Goal: Task Accomplishment & Management: Manage account settings

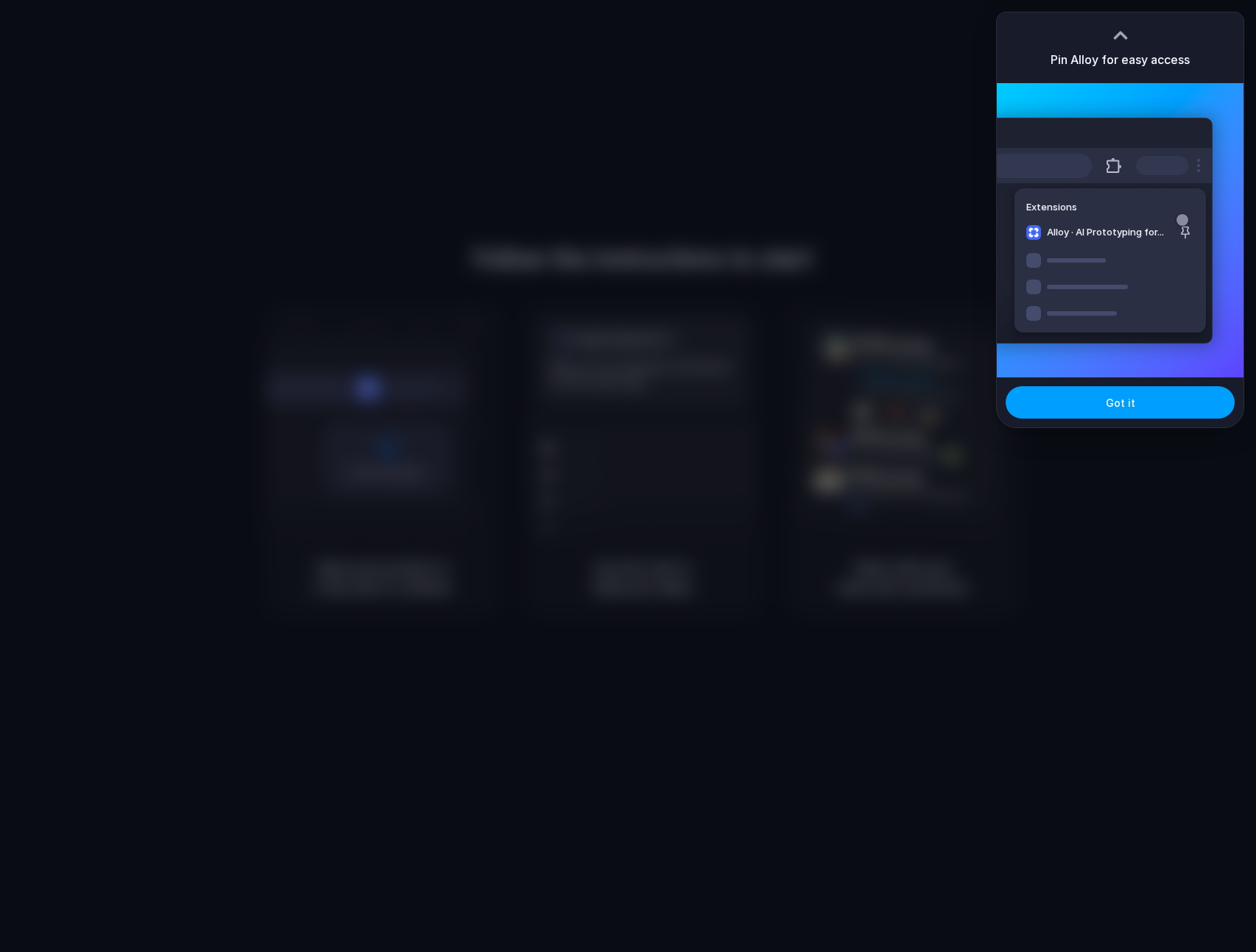
click at [1068, 399] on button "Got it" at bounding box center [1120, 402] width 229 height 32
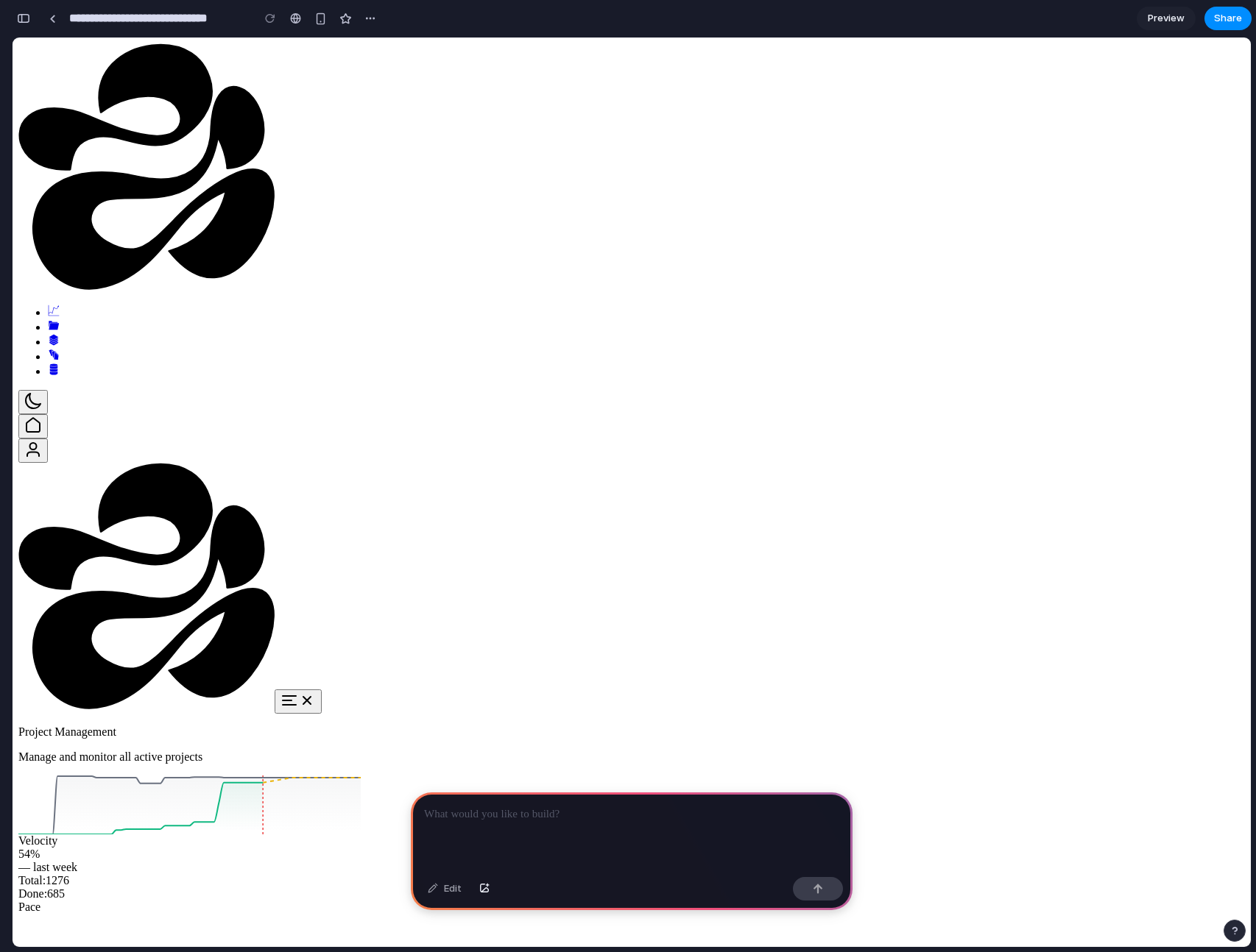
click at [48, 305] on icon "Dashboard" at bounding box center [54, 311] width 12 height 12
click at [50, 335] on icon "Streams" at bounding box center [54, 340] width 9 height 11
click at [334, 775] on icon at bounding box center [189, 805] width 342 height 59
drag, startPoint x: 253, startPoint y: 313, endPoint x: 263, endPoint y: 337, distance: 26.0
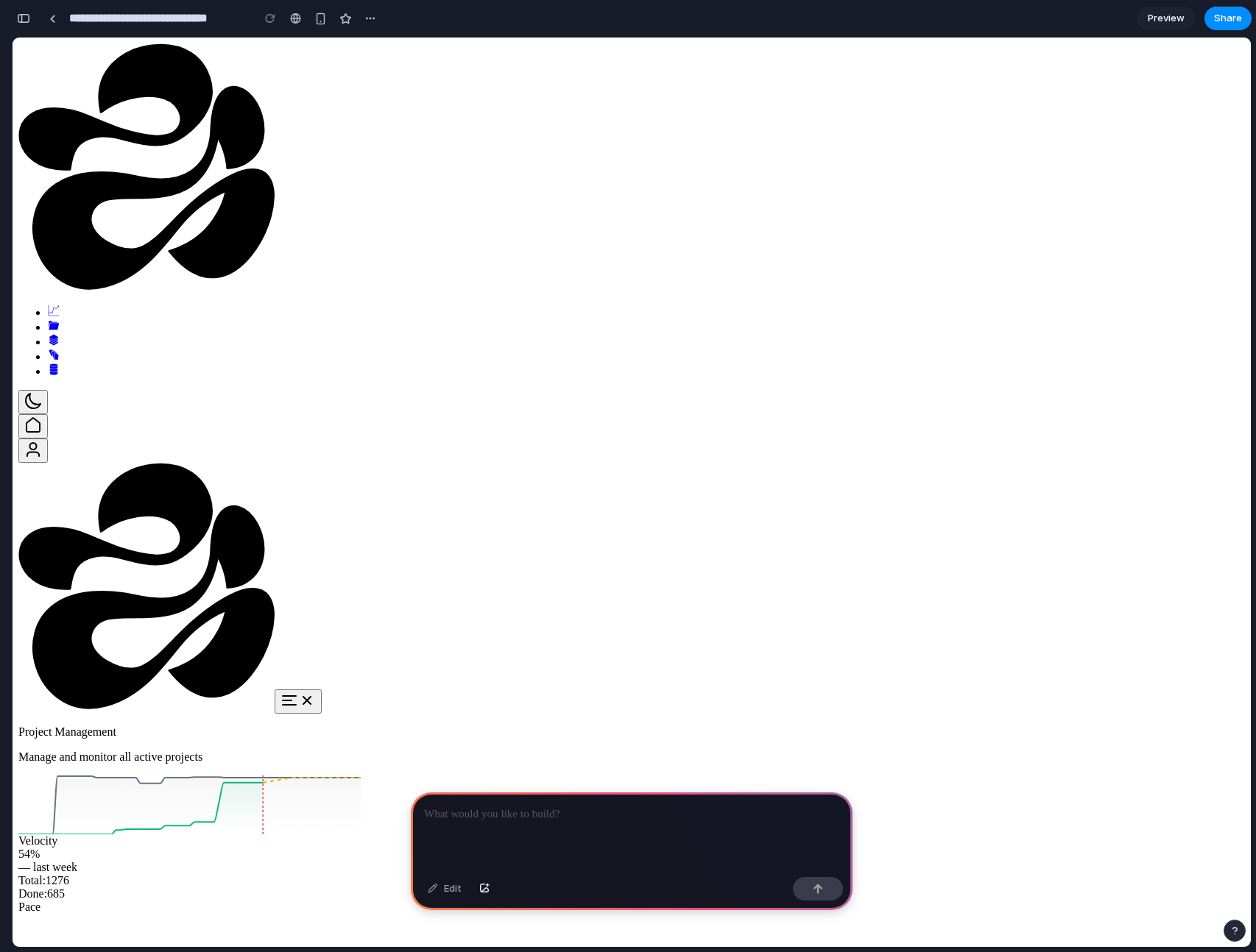
click at [572, 816] on p at bounding box center [632, 814] width 416 height 17
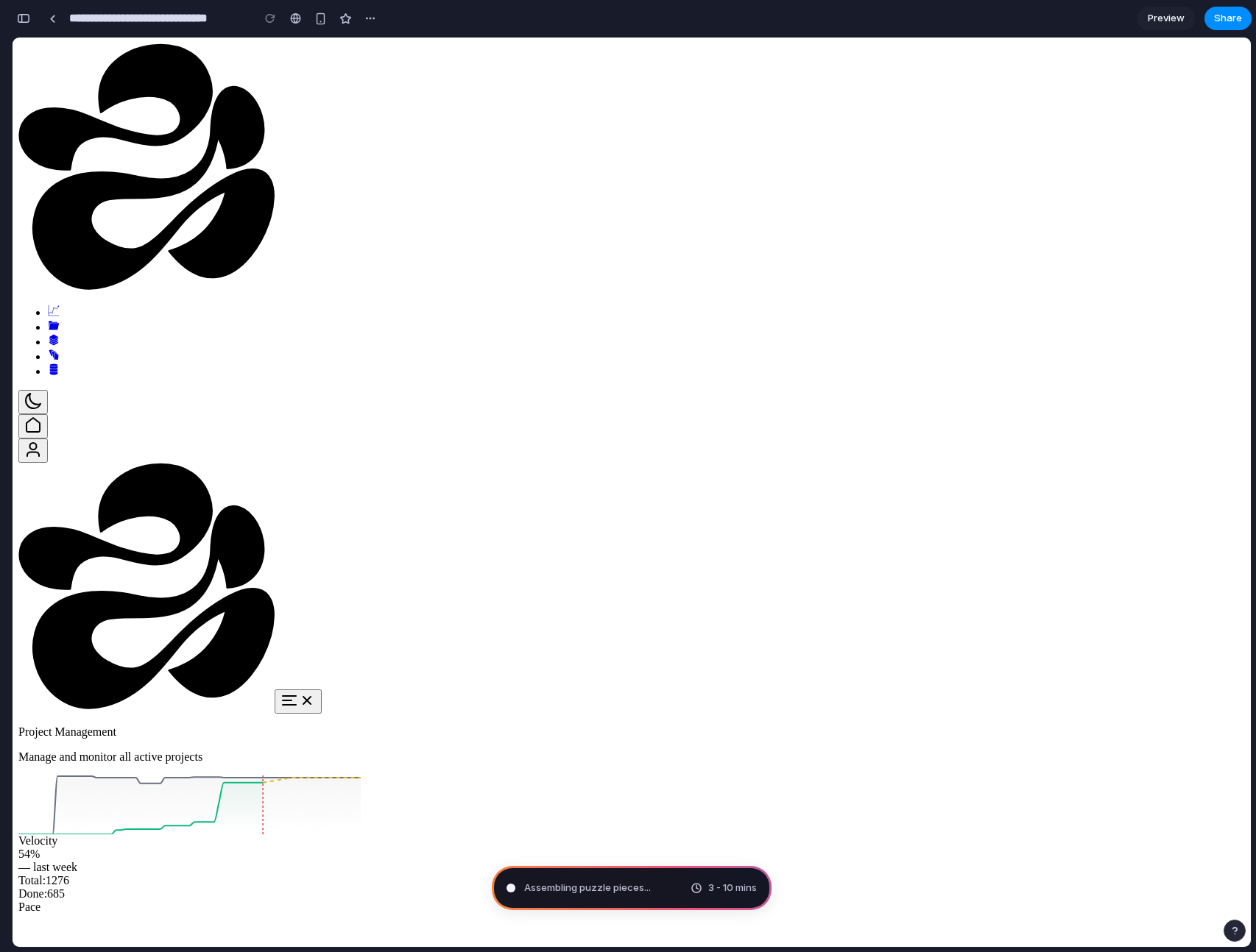
click at [14, 15] on button "button" at bounding box center [24, 18] width 24 height 24
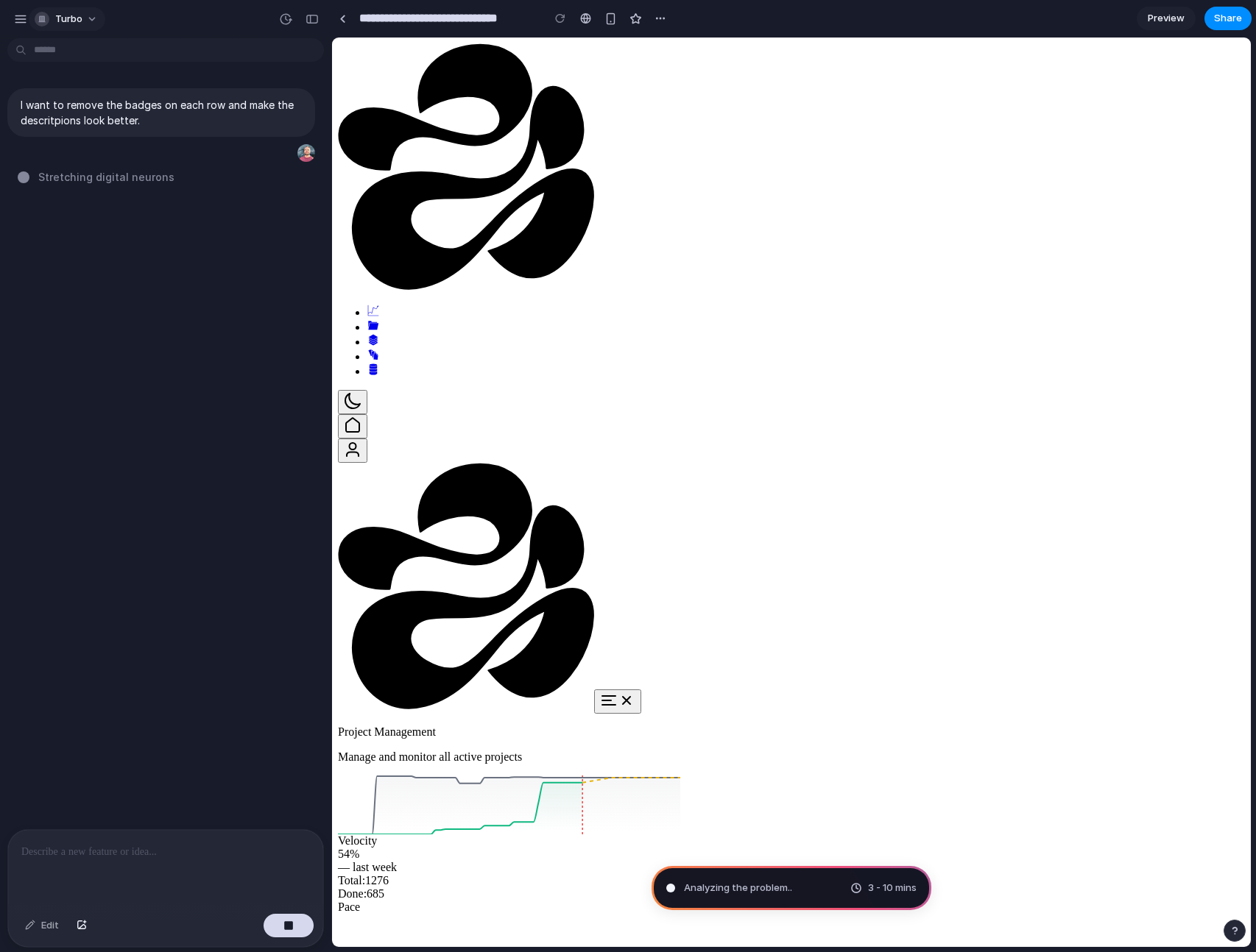
click at [81, 13] on span "turbo" at bounding box center [69, 19] width 28 height 15
click at [140, 23] on div "Settings Invite members Change theme Sign out" at bounding box center [628, 476] width 1256 height 952
click at [18, 27] on button "button" at bounding box center [20, 19] width 22 height 22
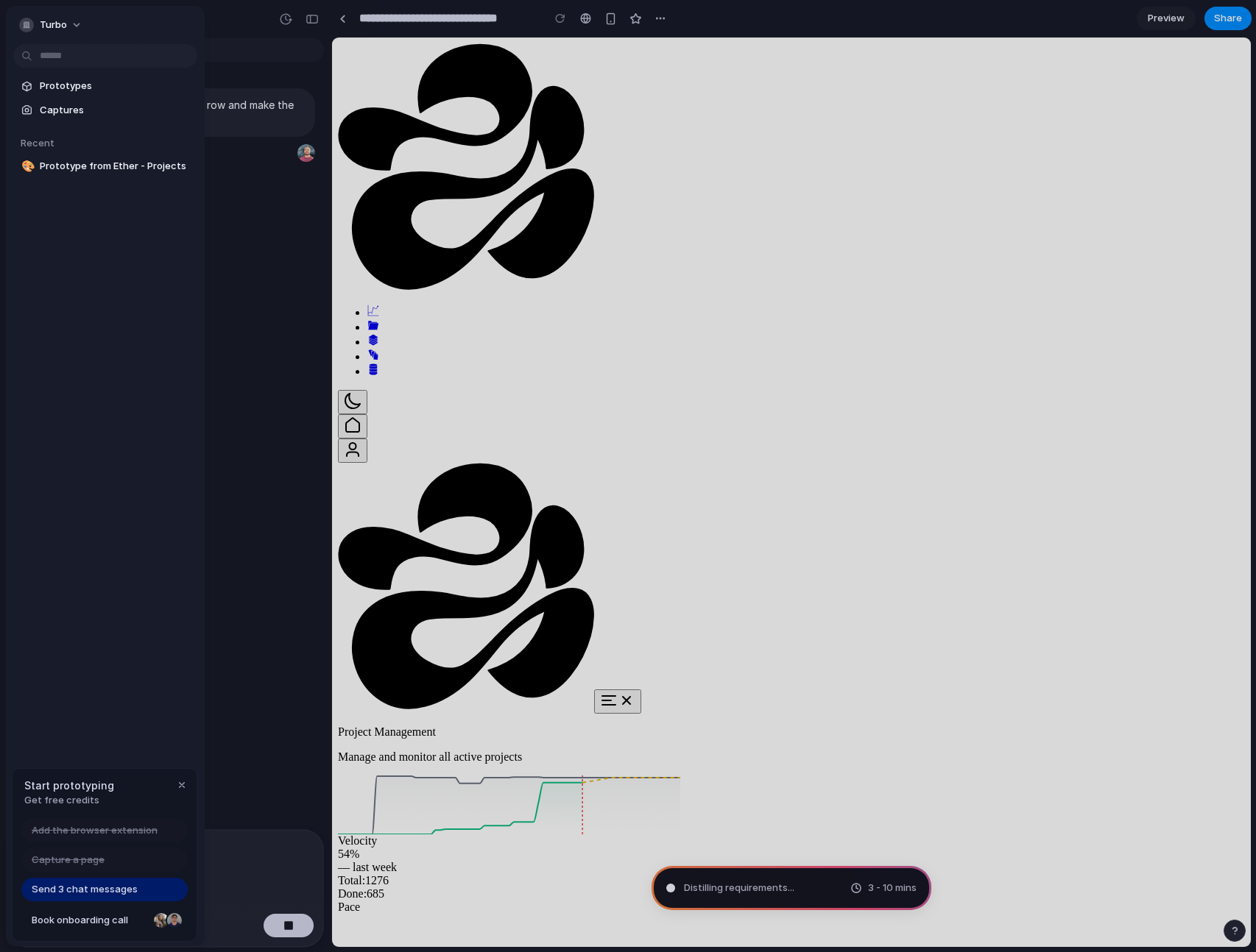
type input "**********"
click at [100, 88] on span "Prototypes" at bounding box center [115, 86] width 151 height 15
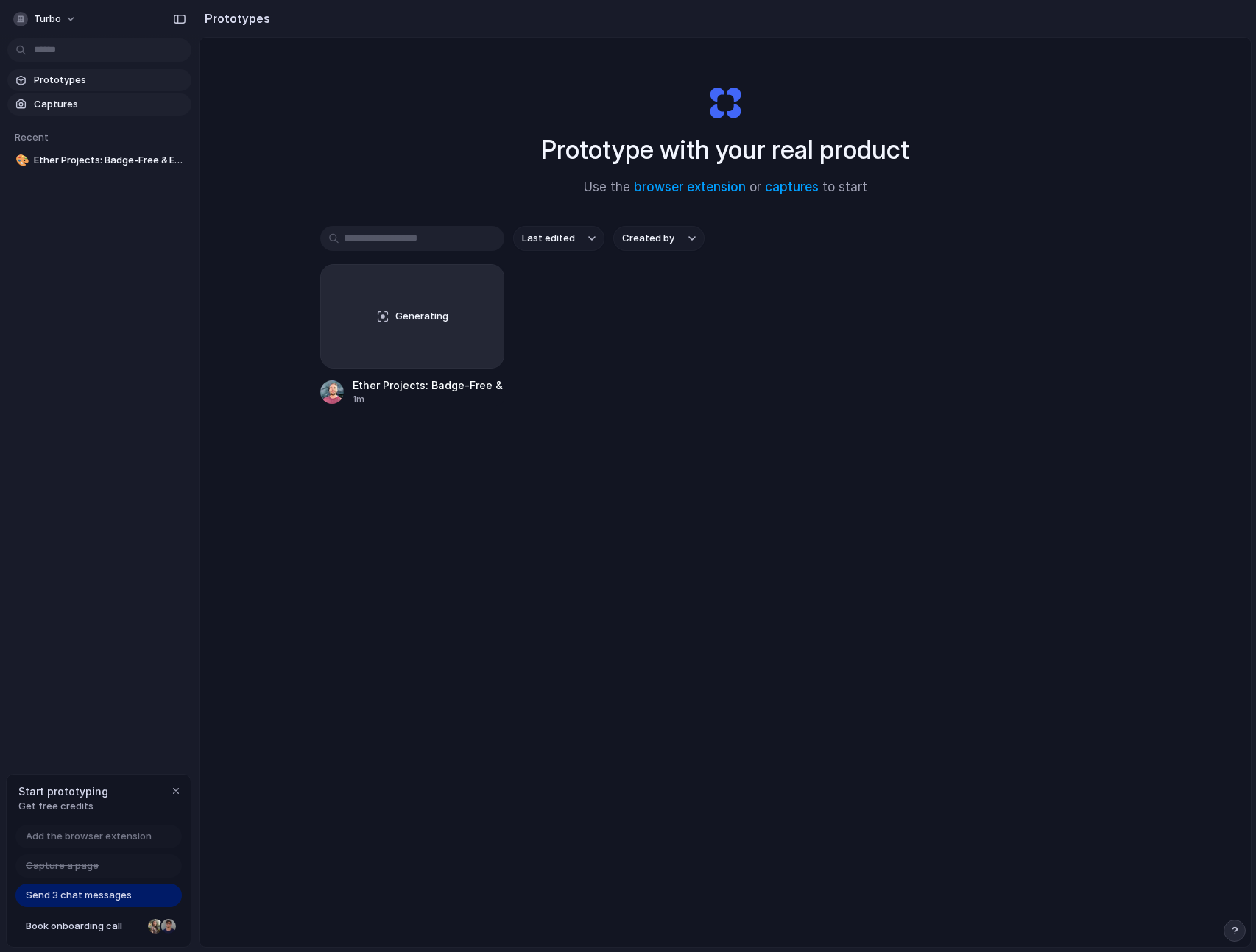
click at [81, 107] on span "Captures" at bounding box center [110, 104] width 151 height 15
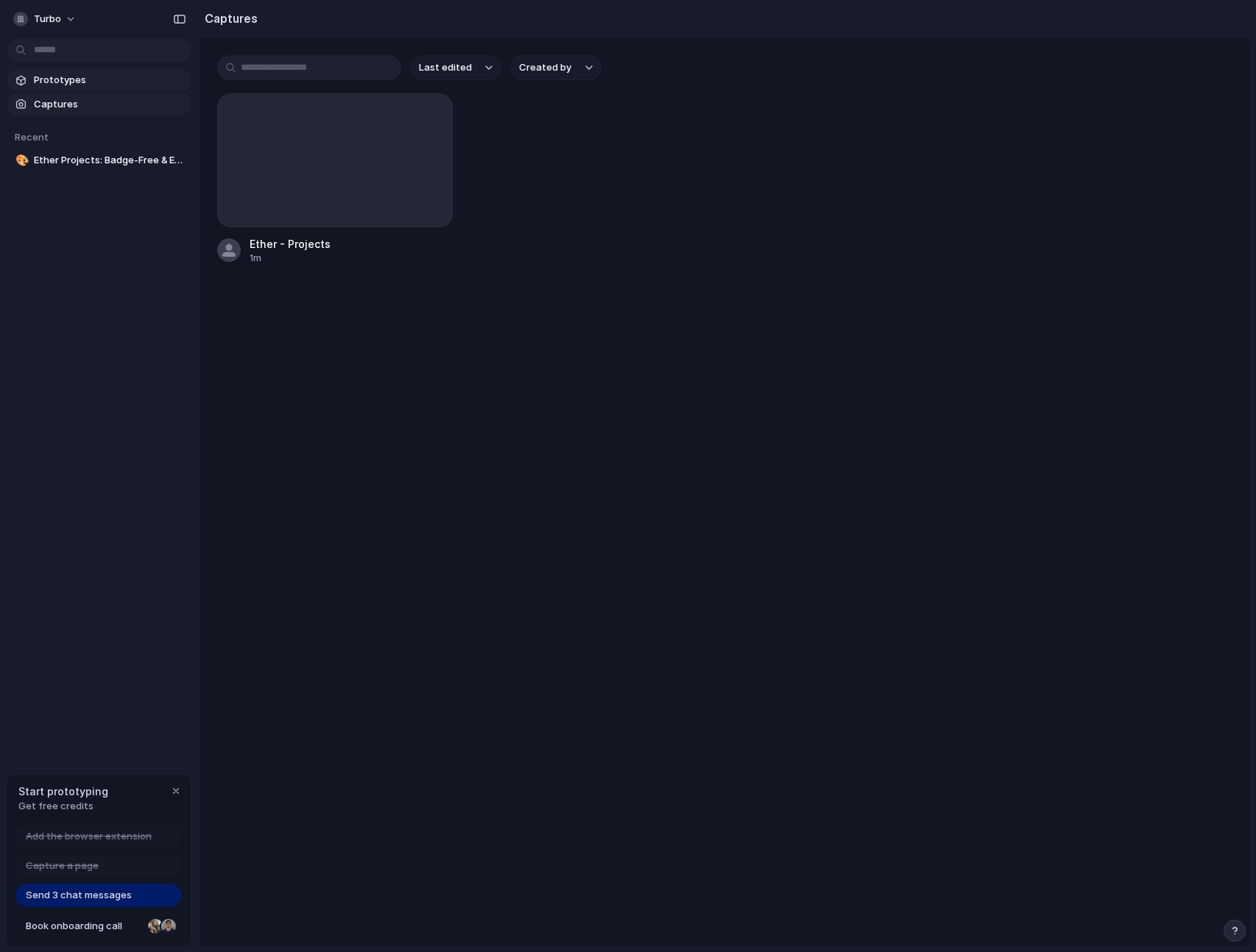
click at [99, 81] on span "Prototypes" at bounding box center [110, 80] width 151 height 15
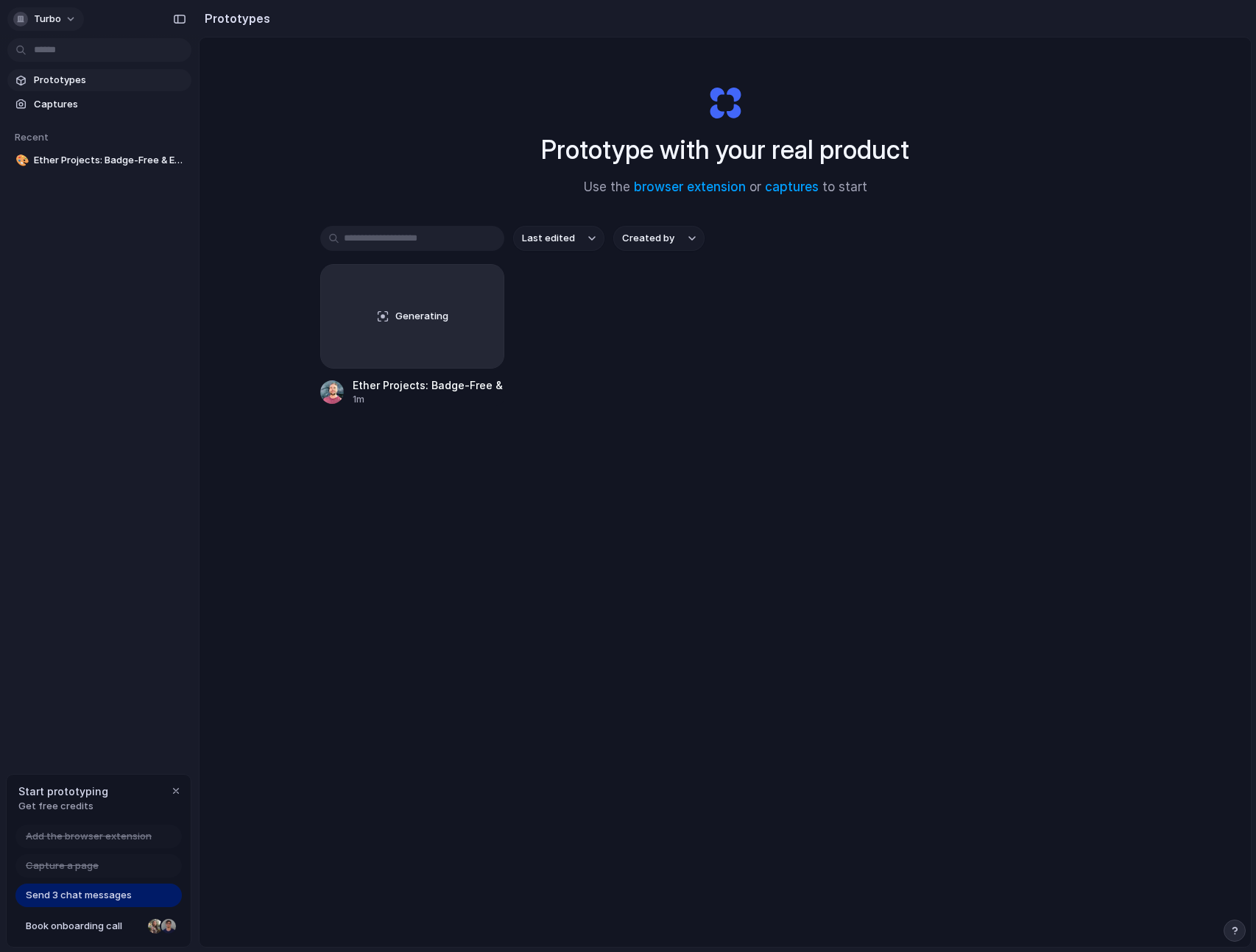
click at [62, 17] on button "turbo" at bounding box center [45, 19] width 76 height 24
click at [56, 16] on div "Settings Invite members Change theme Sign out" at bounding box center [628, 476] width 1256 height 952
click at [106, 151] on link "🎨 Ether Projects: Badge-Free & Enhanced Descriptions" at bounding box center [99, 161] width 184 height 22
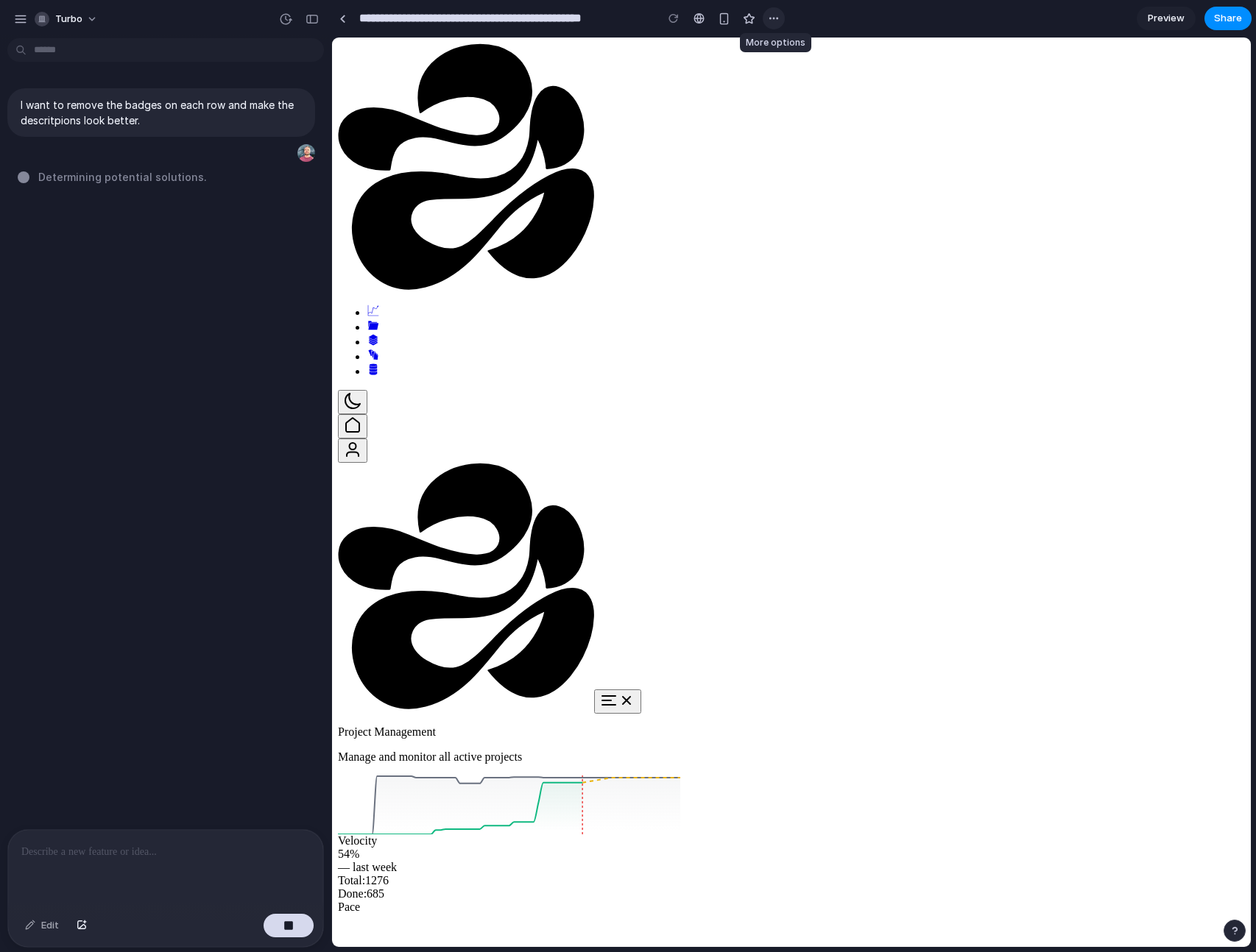
click at [770, 19] on div "button" at bounding box center [773, 18] width 12 height 12
click at [770, 19] on div "Duplicate Delete" at bounding box center [628, 476] width 1256 height 952
click at [315, 21] on div "button" at bounding box center [312, 19] width 13 height 10
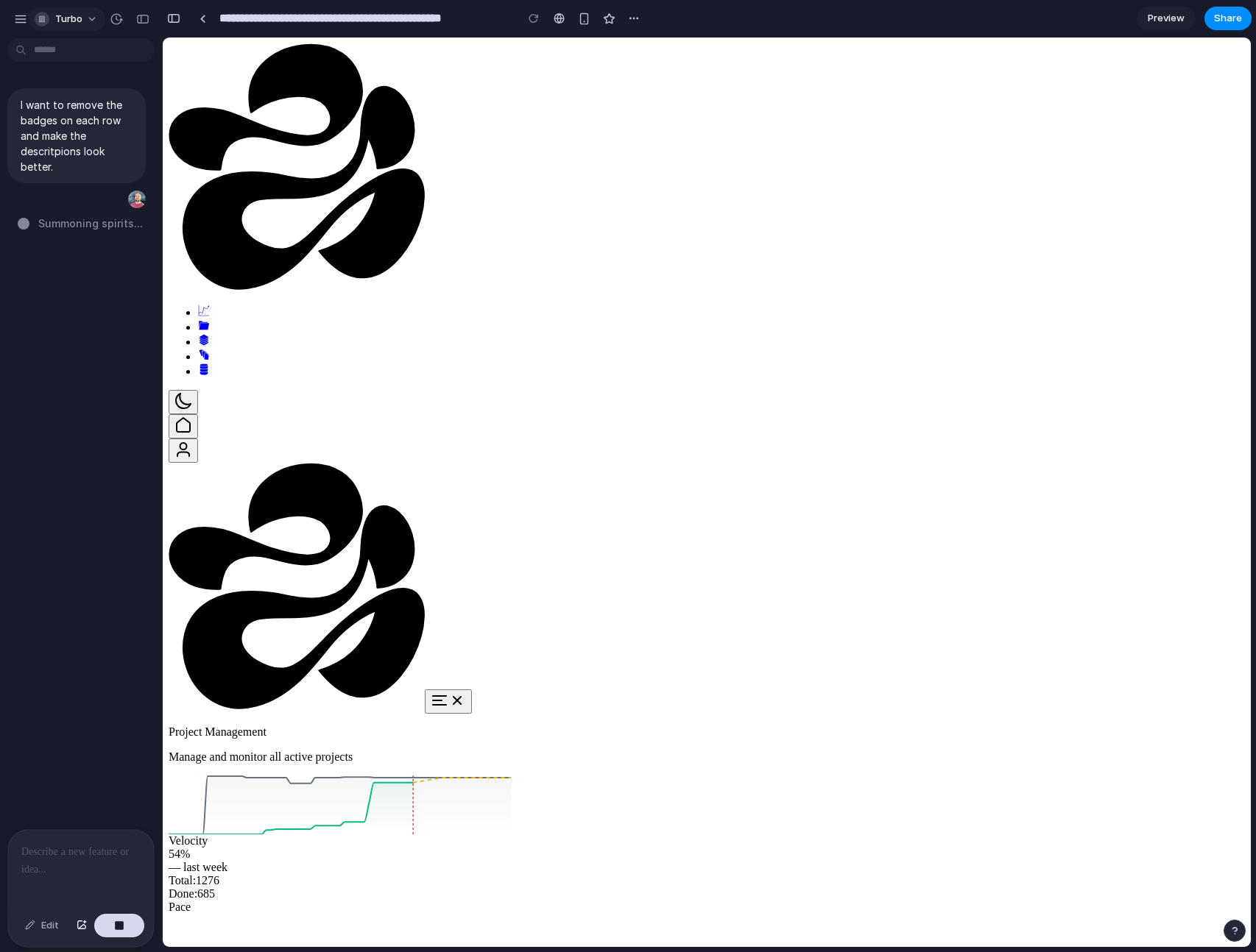
click at [95, 19] on button "turbo" at bounding box center [66, 19] width 76 height 24
click at [17, 19] on div "Settings Invite members Change theme Sign out" at bounding box center [628, 476] width 1256 height 952
click at [17, 18] on div "button" at bounding box center [20, 19] width 13 height 13
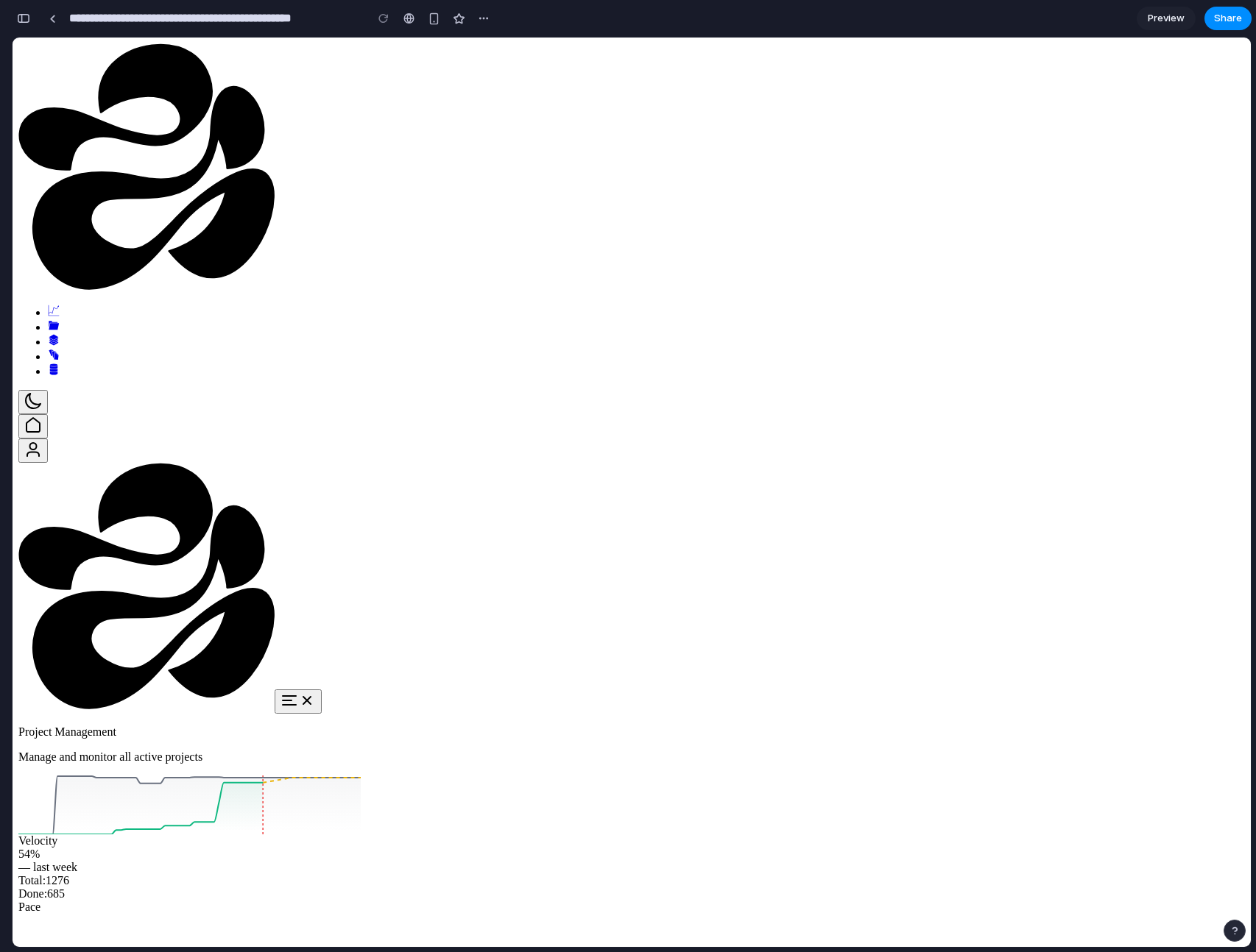
click at [564, 726] on p "Project Management" at bounding box center [632, 732] width 1227 height 13
click at [482, 19] on div "button" at bounding box center [483, 18] width 12 height 12
click at [907, 110] on div "Duplicate Delete" at bounding box center [628, 476] width 1256 height 952
click at [483, 19] on div "button" at bounding box center [483, 18] width 12 height 12
click at [483, 19] on div "Duplicate Delete" at bounding box center [628, 476] width 1256 height 952
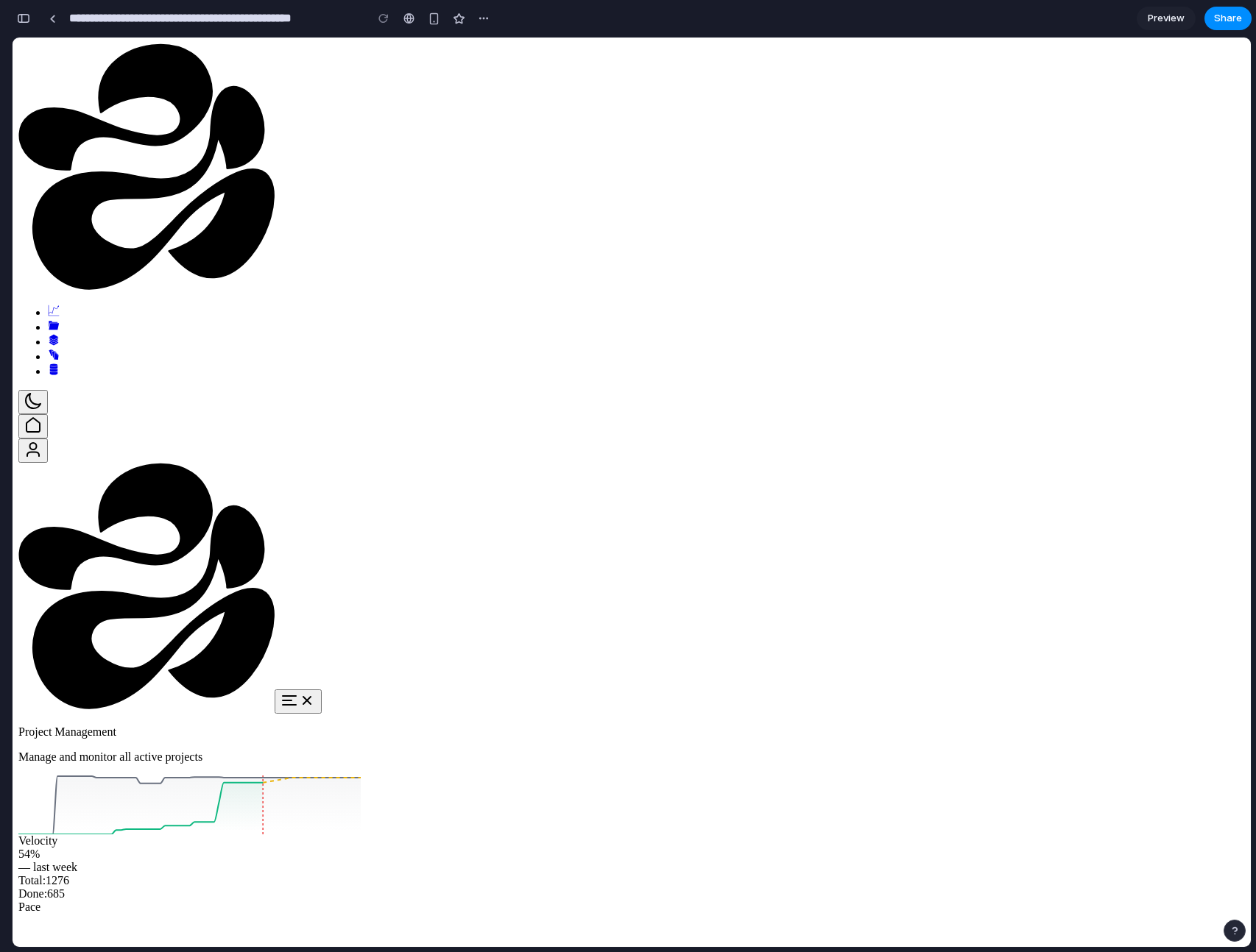
click at [48, 334] on icon "Streams" at bounding box center [54, 340] width 12 height 12
click at [48, 305] on icon "Dashboard" at bounding box center [54, 311] width 12 height 12
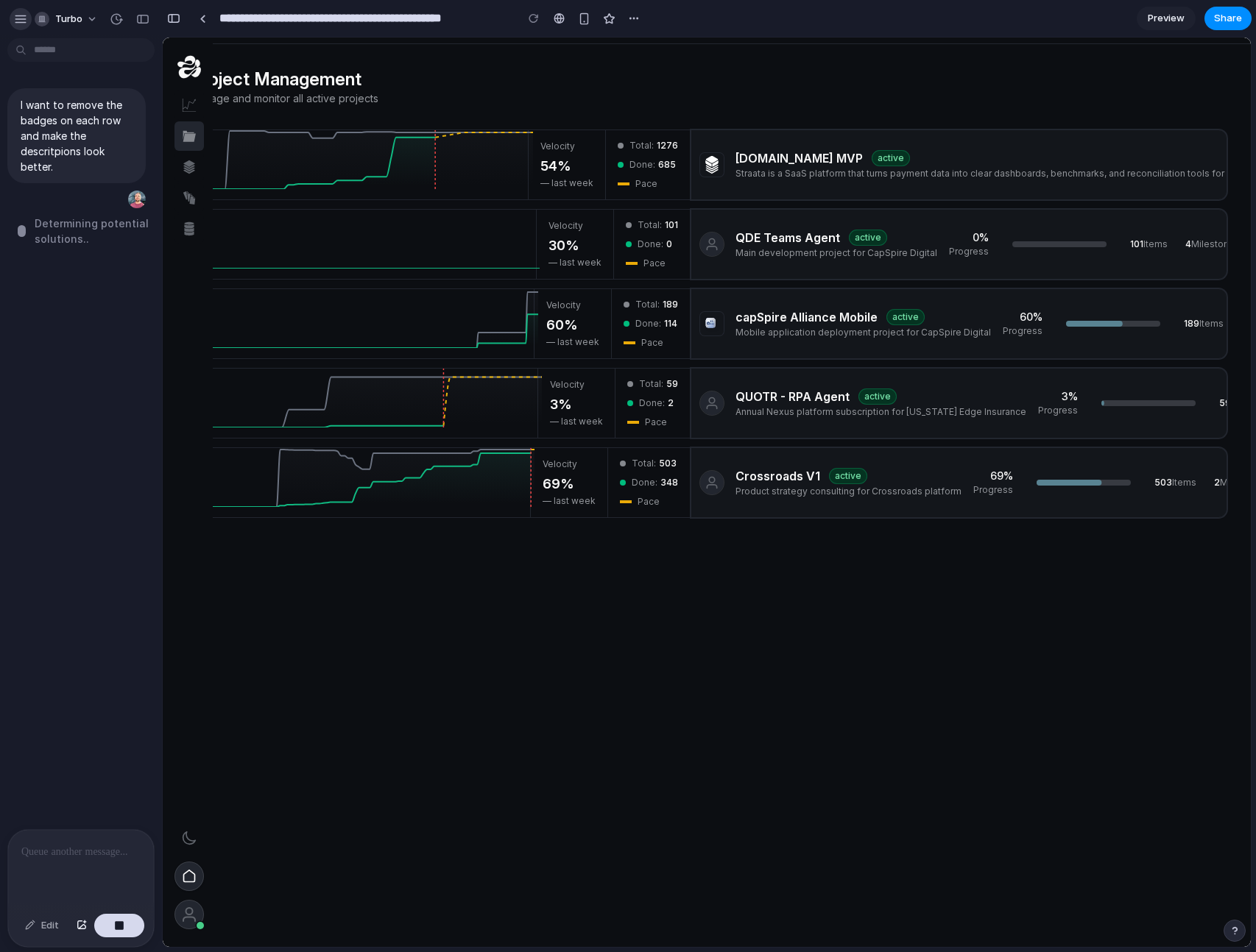
click at [19, 22] on div "button" at bounding box center [20, 19] width 13 height 13
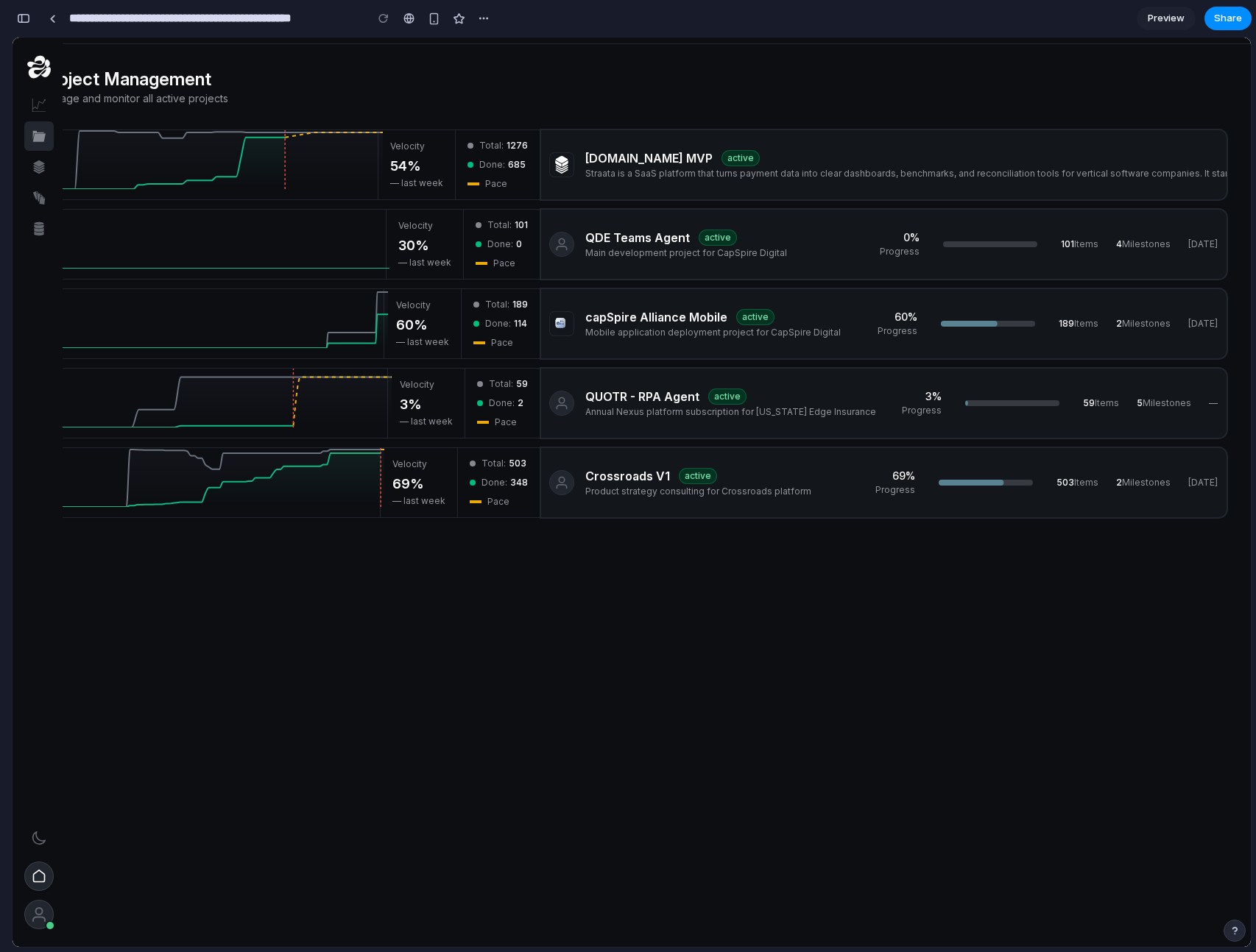
scroll to position [122, 0]
click at [607, 175] on p "Straata is a SaaS platform that turns payment data into clear dashboards, bench…" at bounding box center [1187, 173] width 1205 height 13
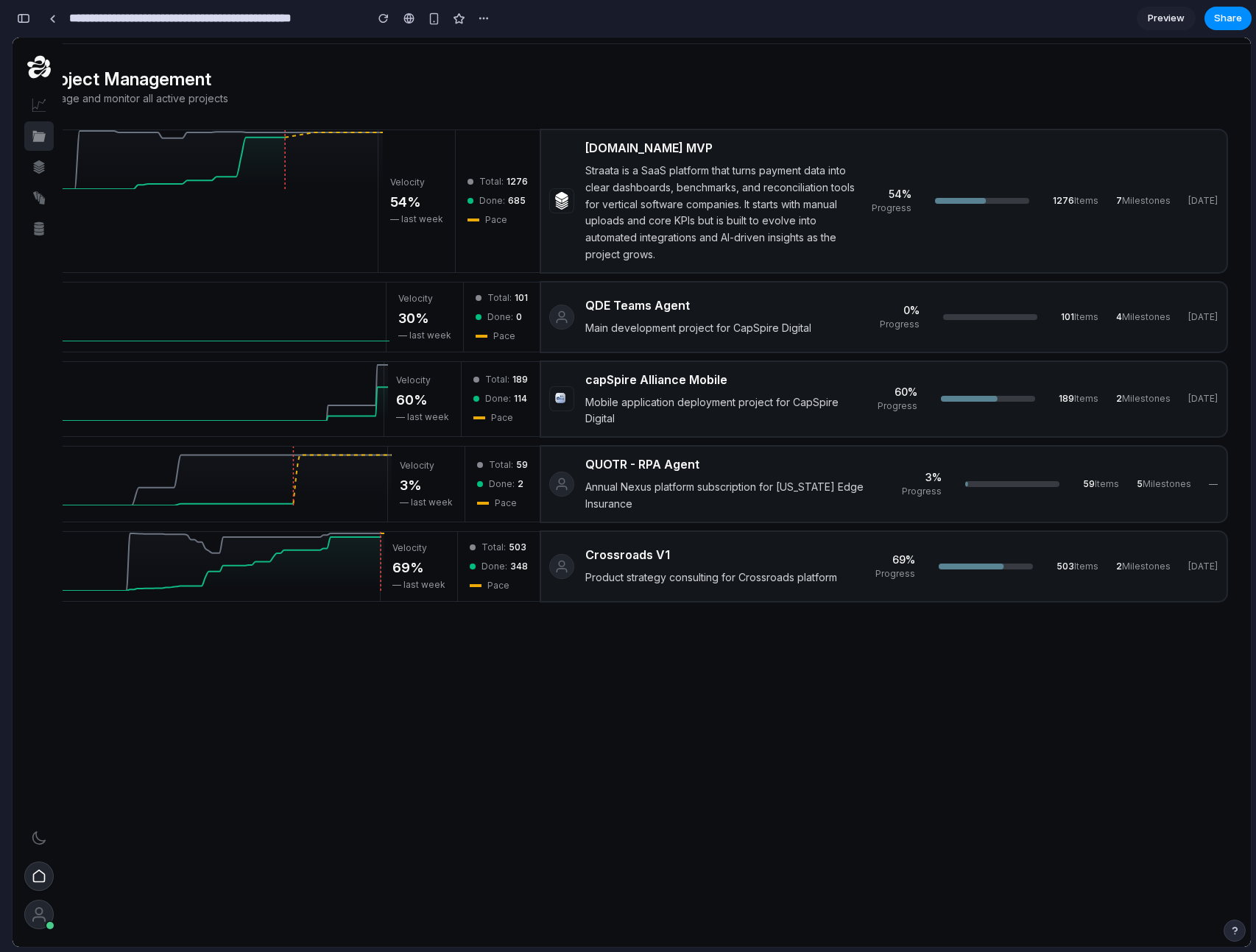
scroll to position [416, 0]
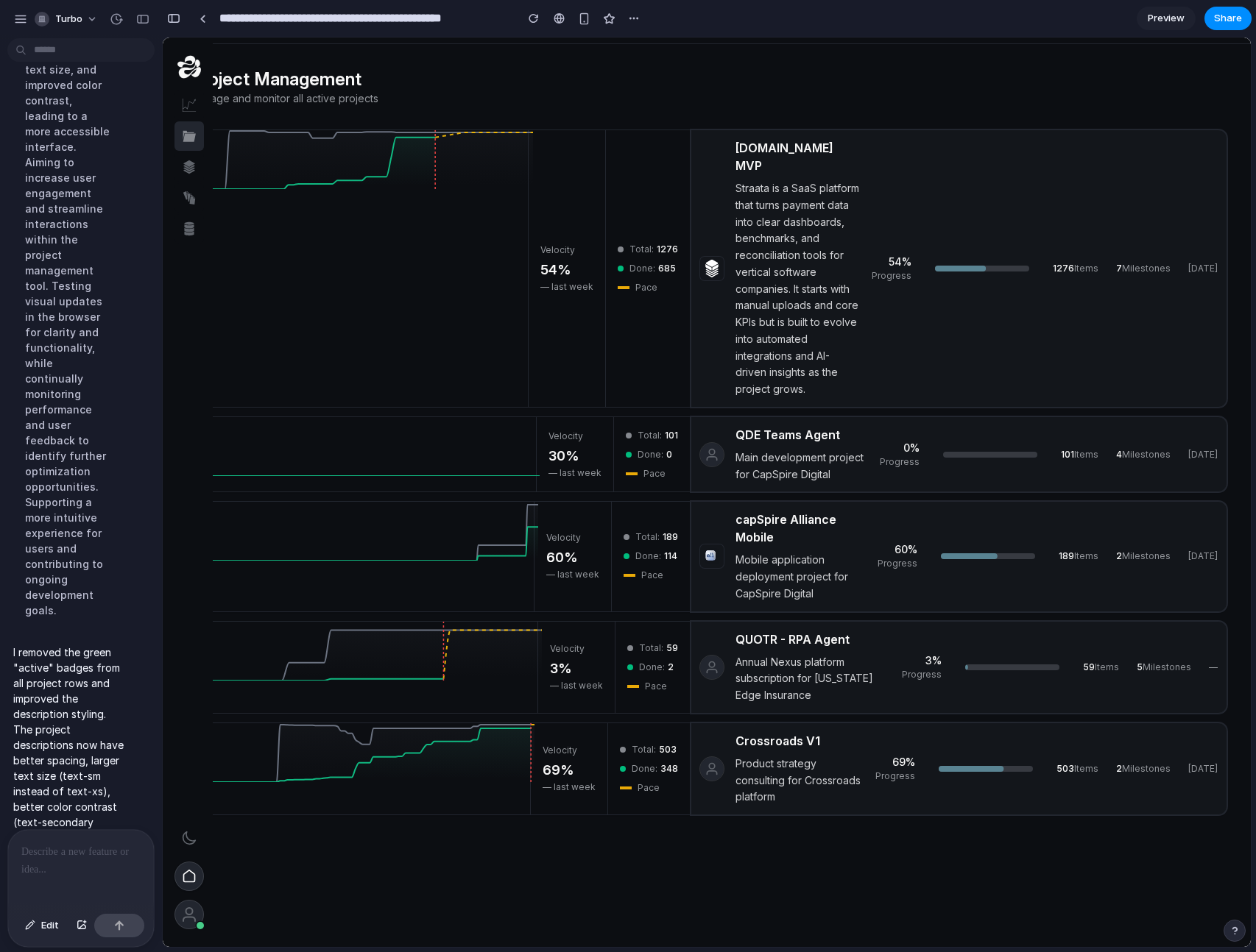
click at [609, 89] on p "Project Management" at bounding box center [709, 80] width 1038 height 24
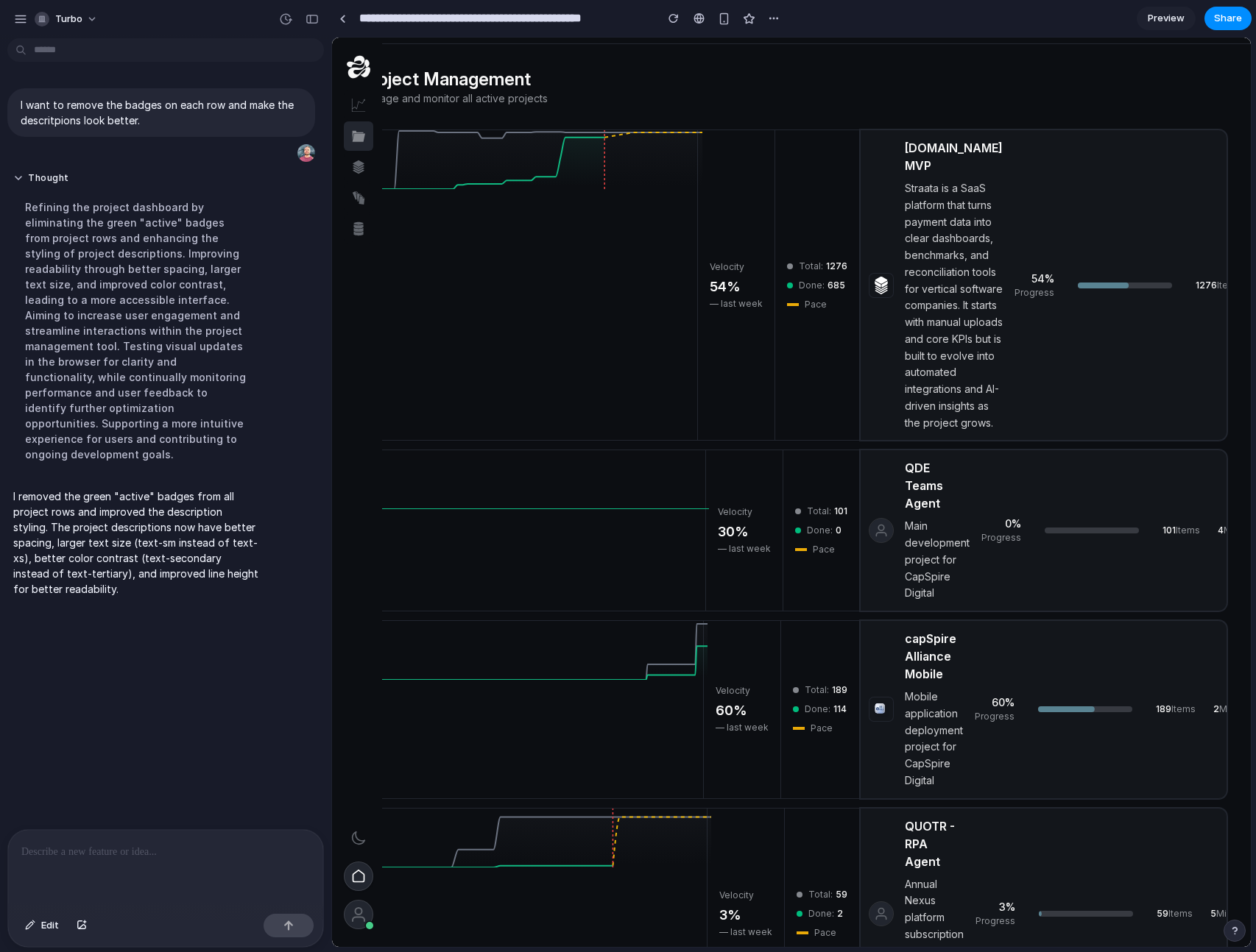
scroll to position [0, 0]
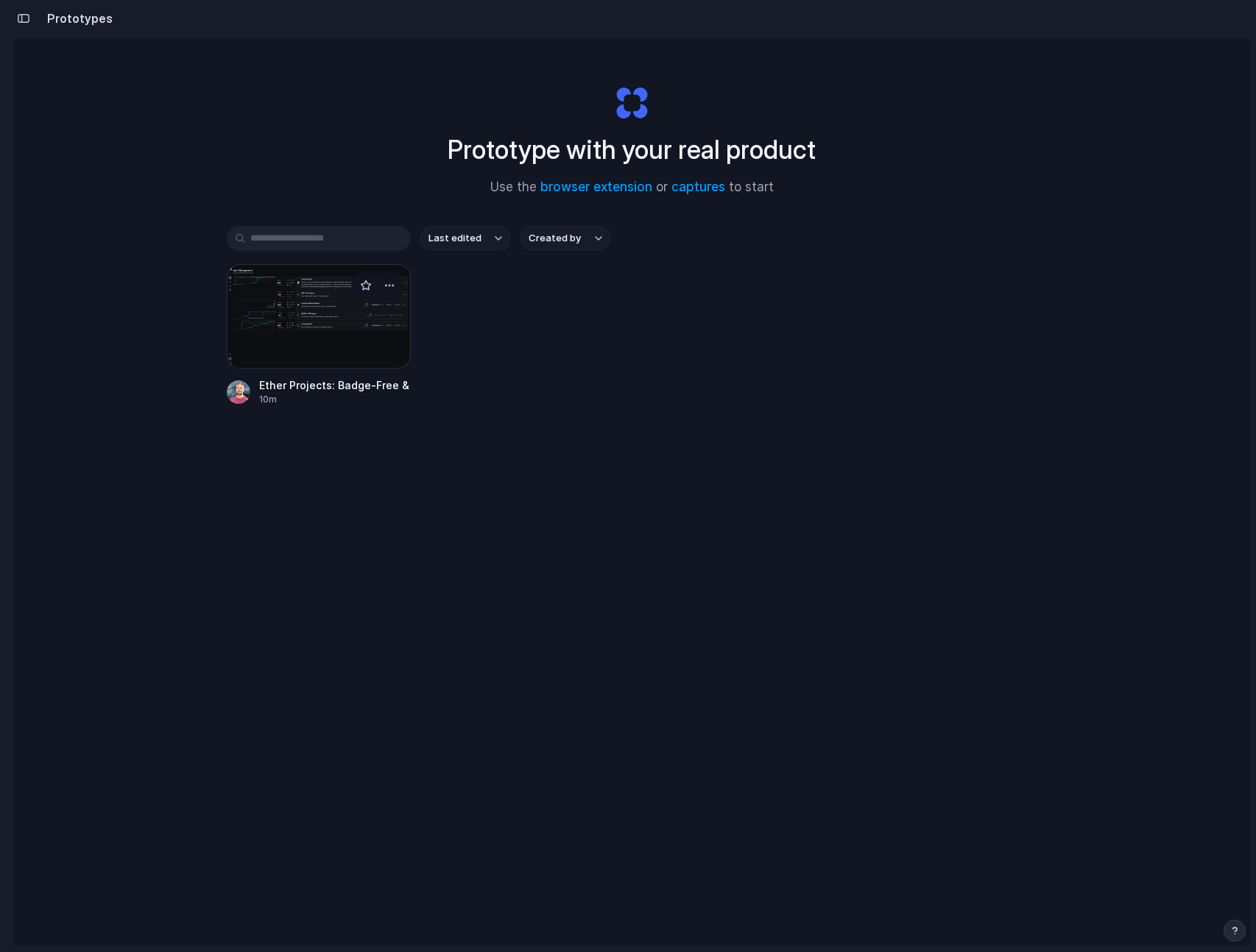
click at [380, 306] on div at bounding box center [319, 316] width 184 height 105
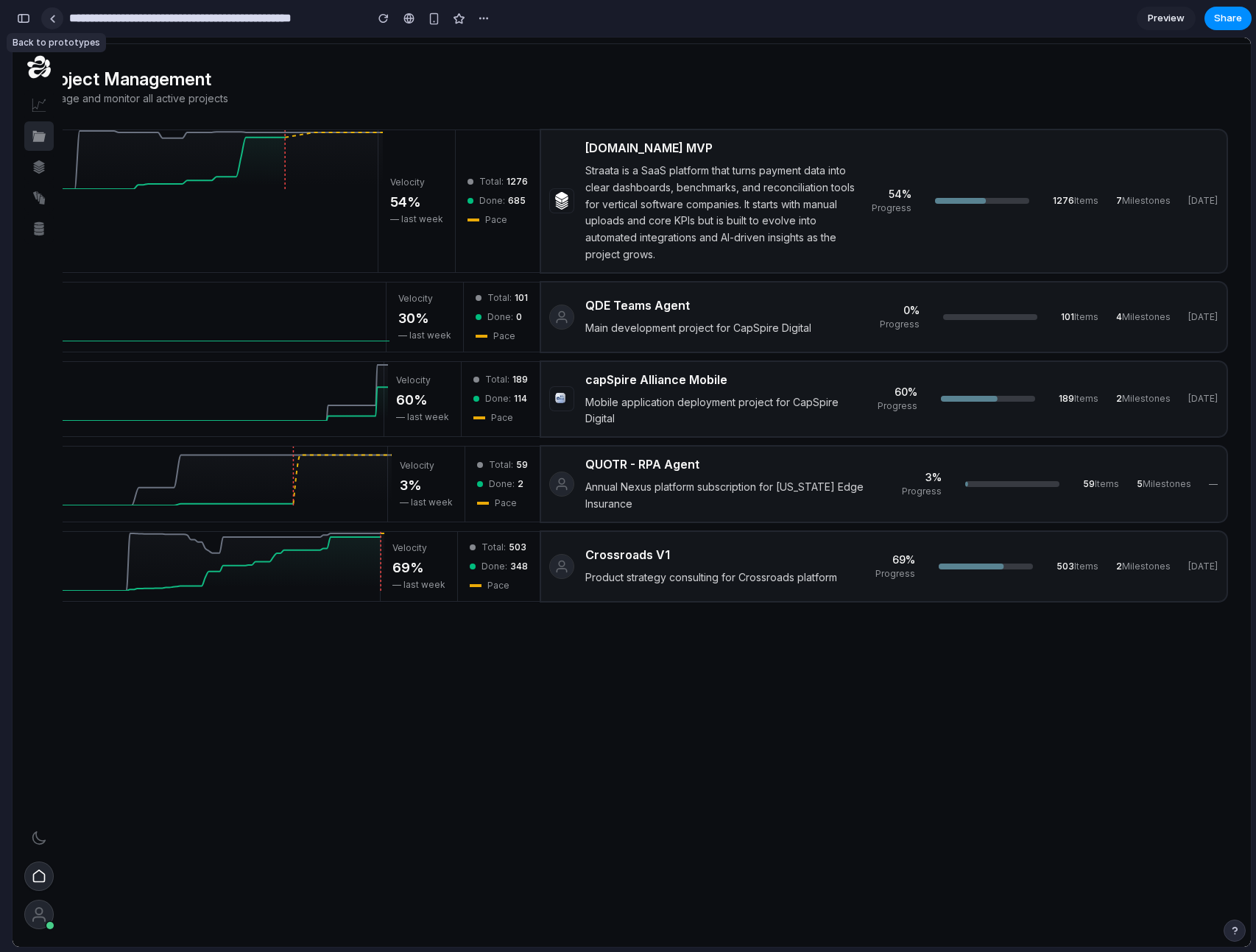
click at [59, 19] on link at bounding box center [52, 18] width 22 height 22
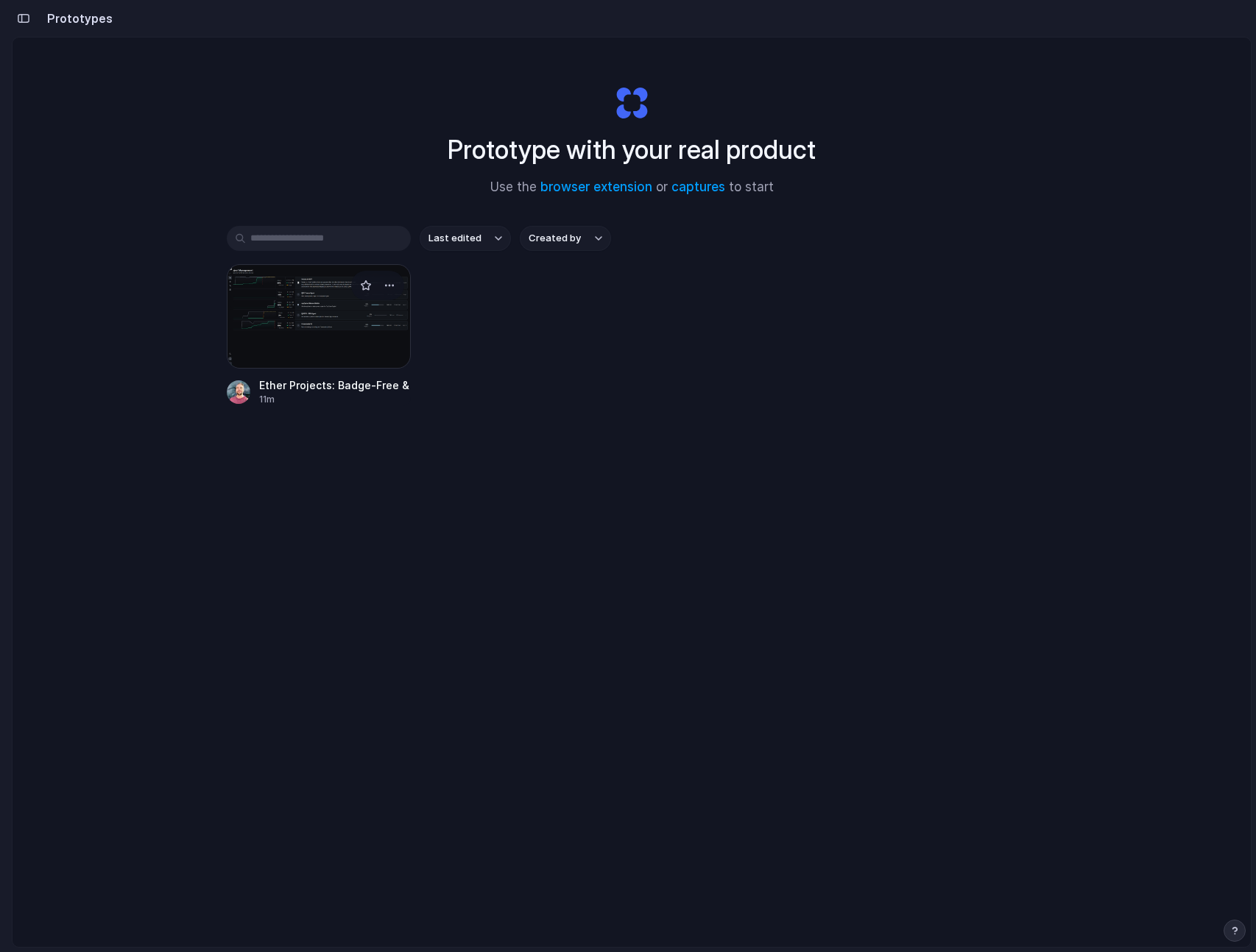
click at [305, 325] on div at bounding box center [319, 316] width 184 height 105
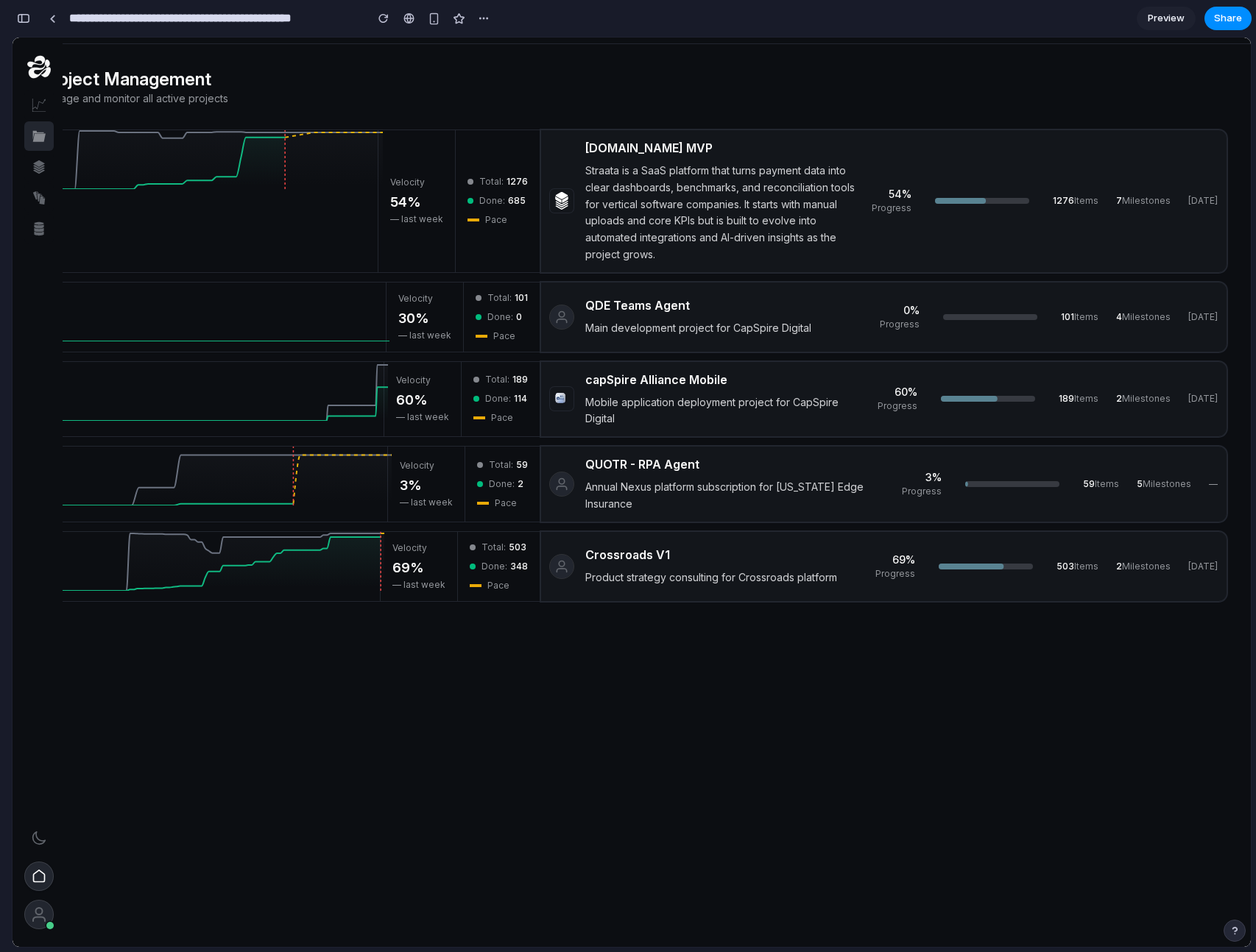
click at [17, 16] on div "button" at bounding box center [23, 18] width 13 height 10
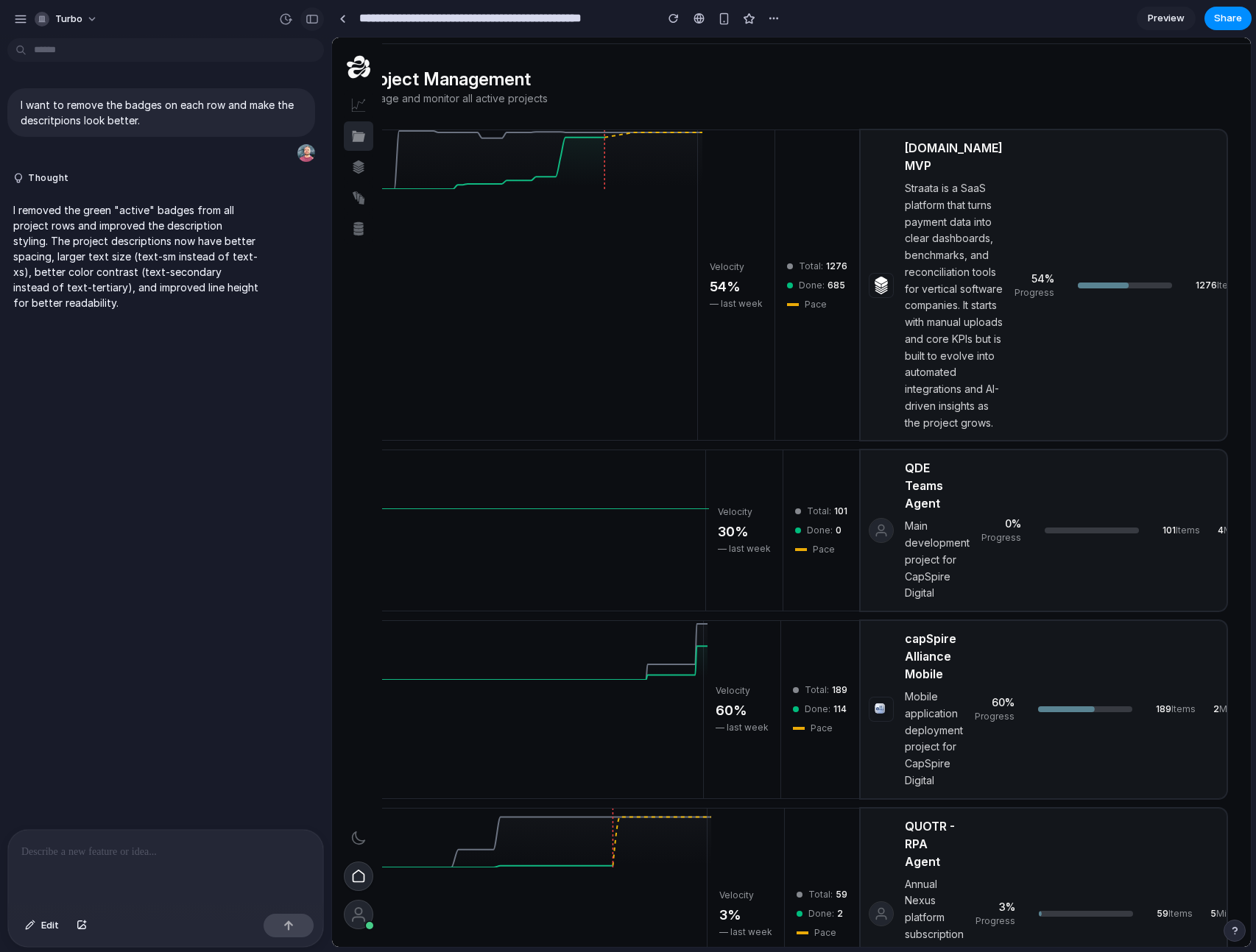
click at [308, 19] on div "button" at bounding box center [312, 19] width 13 height 10
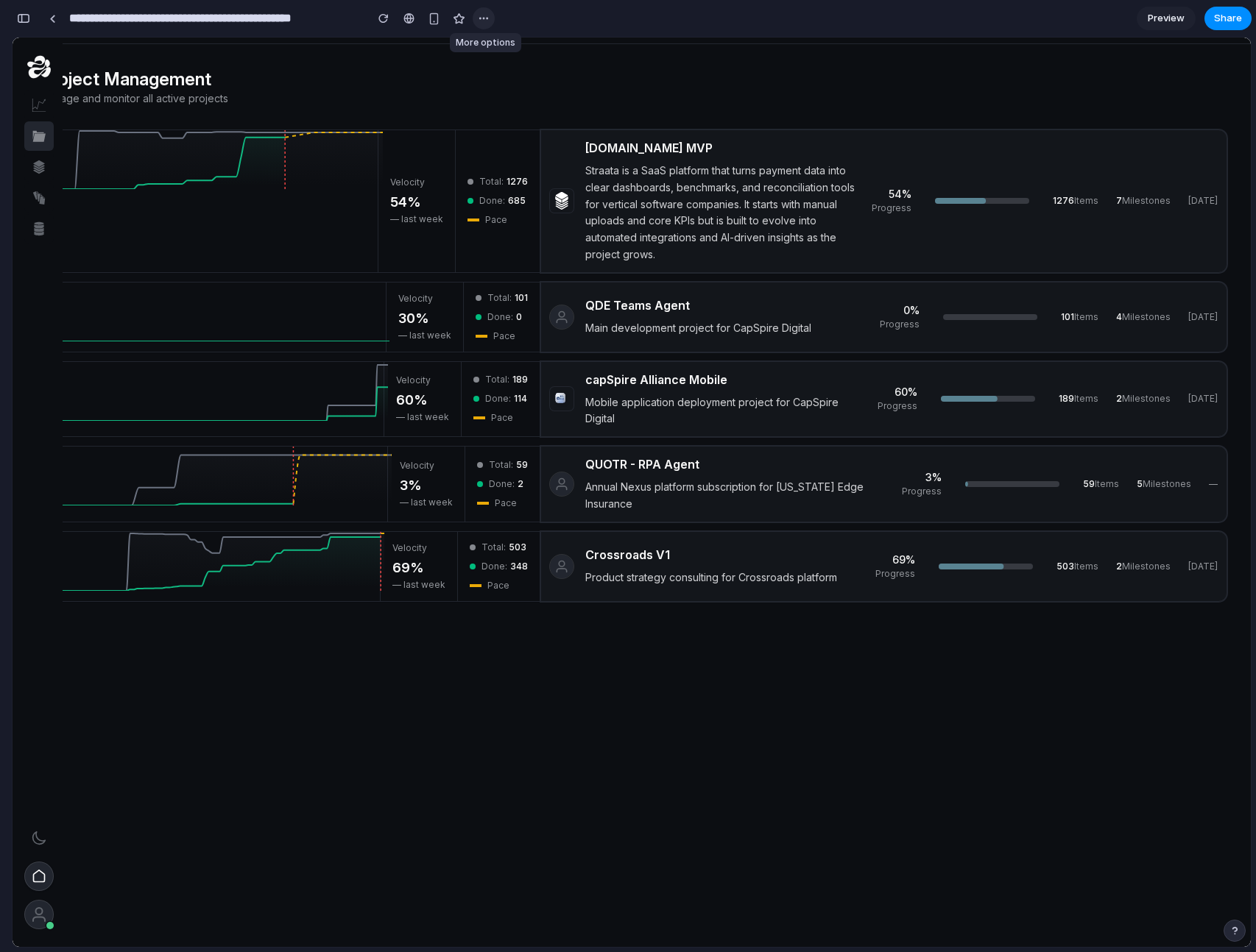
click at [476, 19] on button "button" at bounding box center [483, 18] width 22 height 22
click at [408, 72] on div "Duplicate Delete" at bounding box center [628, 476] width 1256 height 952
click at [53, 23] on link at bounding box center [52, 18] width 22 height 22
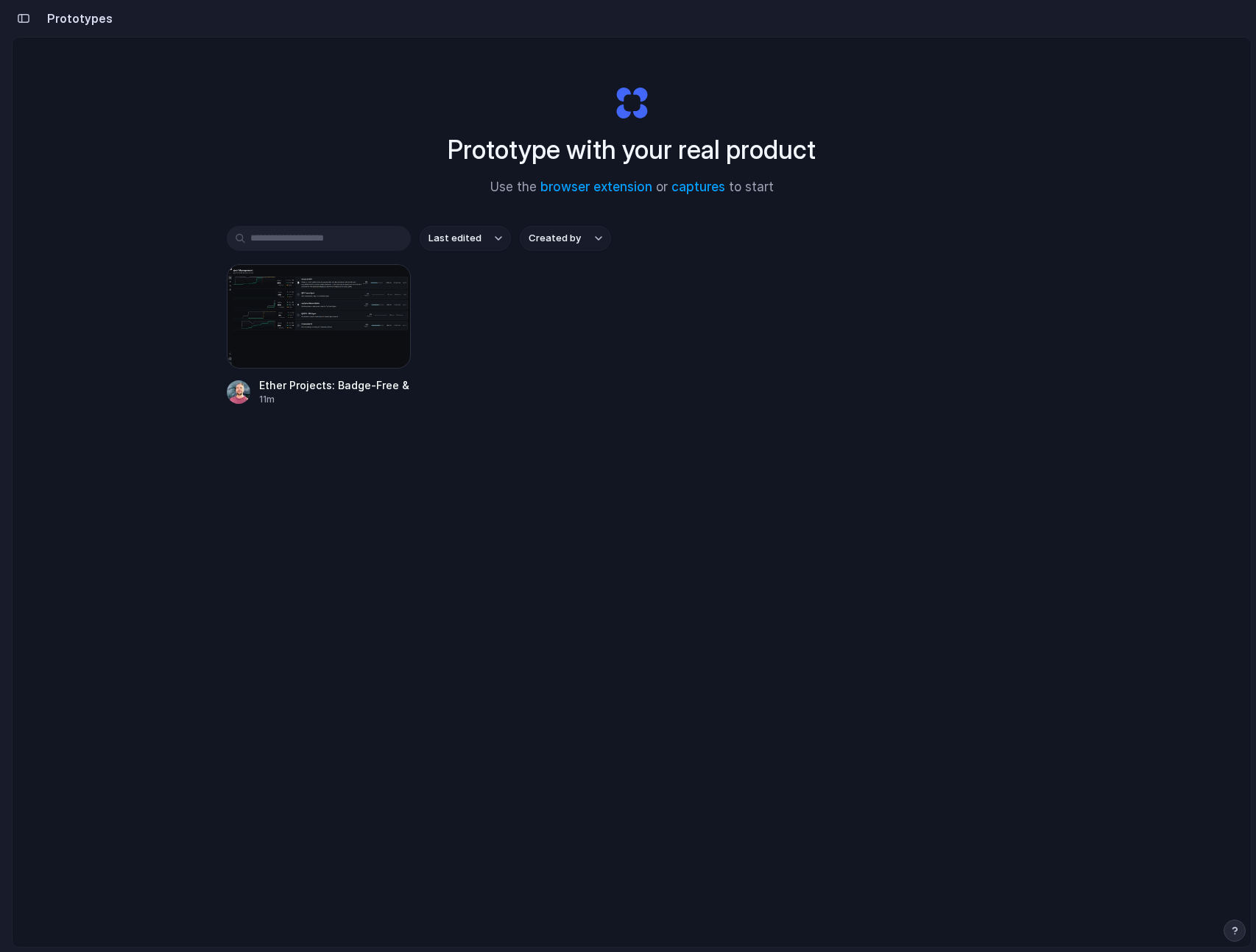
click at [28, 22] on div "button" at bounding box center [23, 18] width 13 height 10
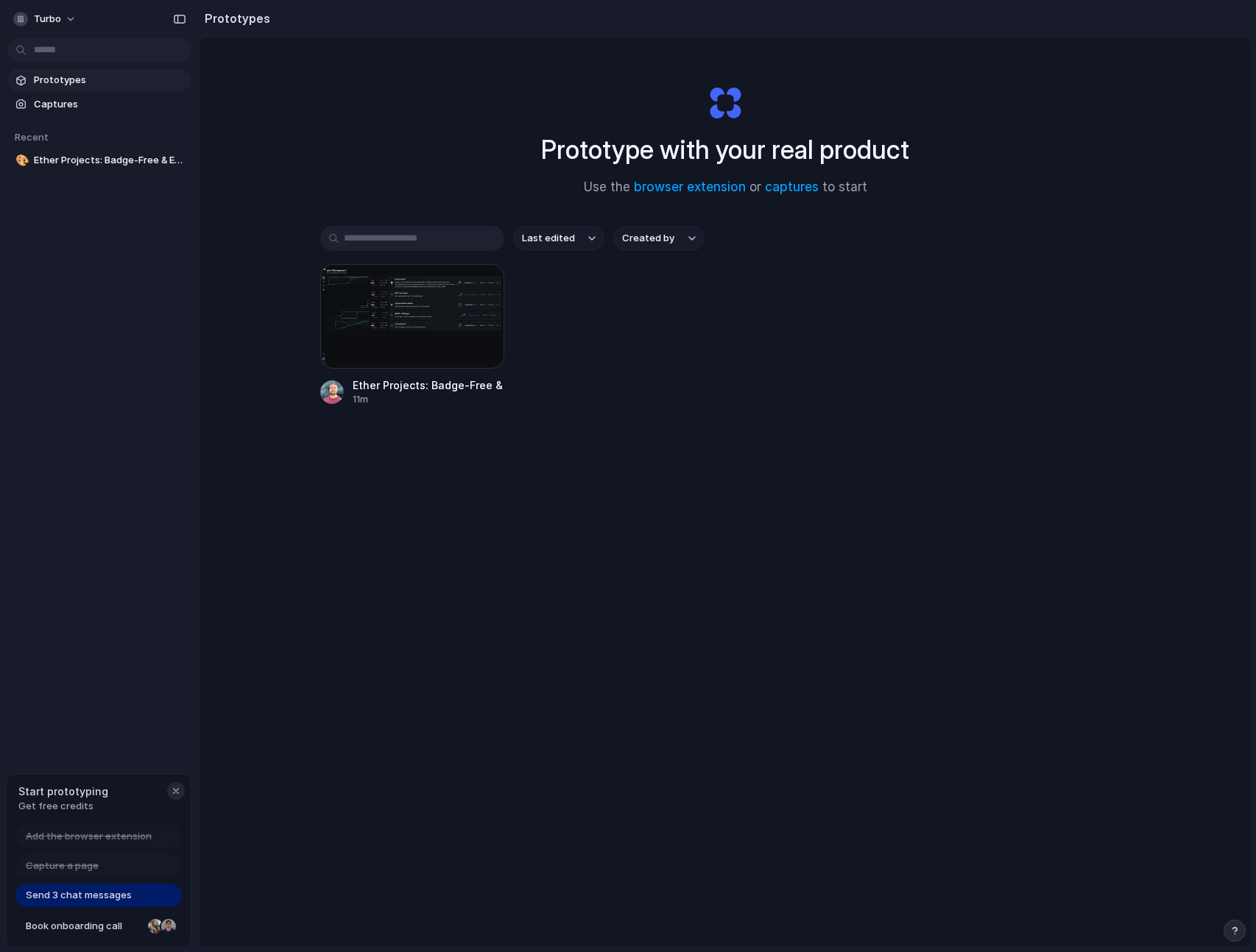
click at [170, 790] on div "button" at bounding box center [176, 790] width 12 height 12
click at [50, 12] on span "turbo" at bounding box center [47, 19] width 28 height 15
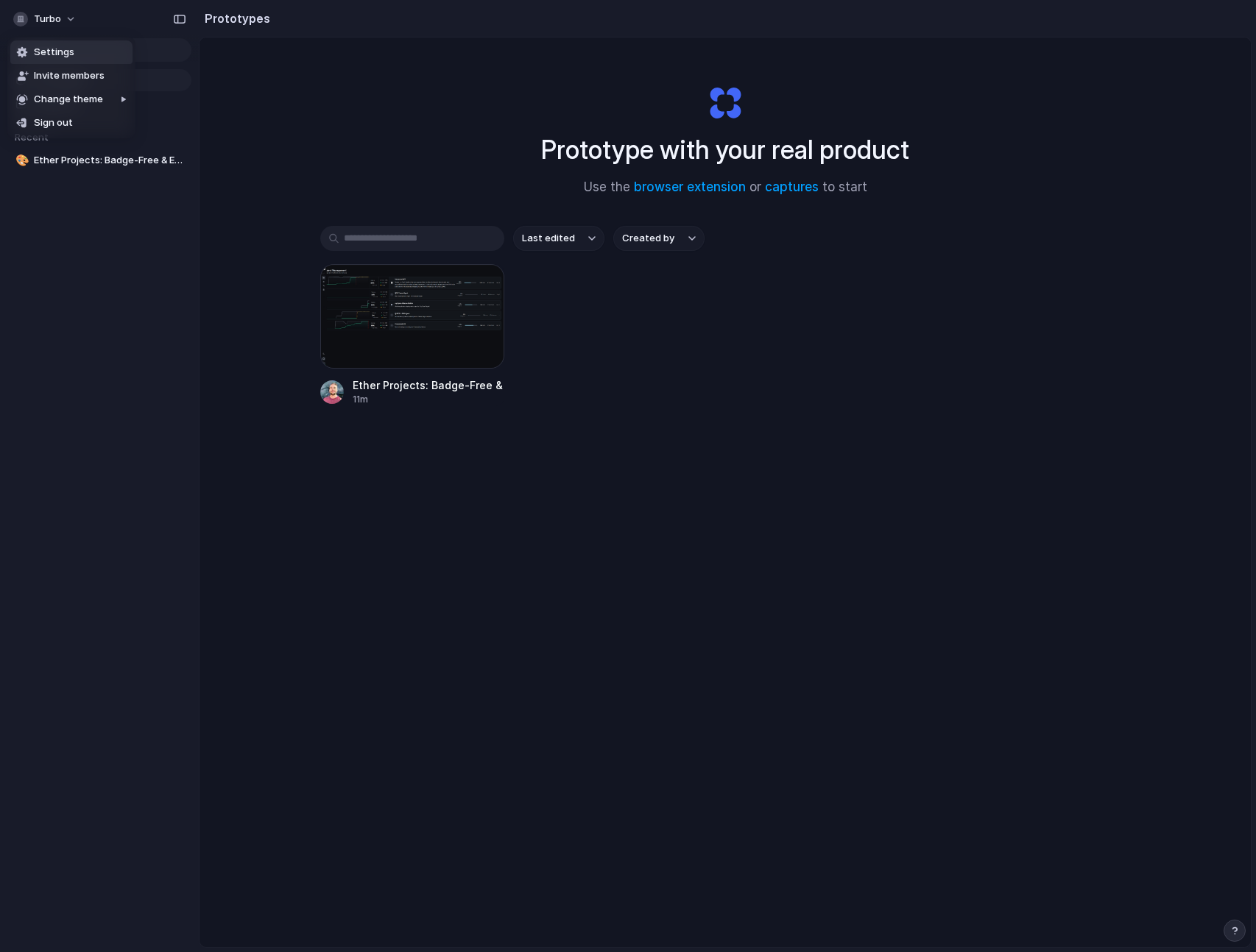
click at [65, 54] on span "Settings" at bounding box center [54, 52] width 40 height 15
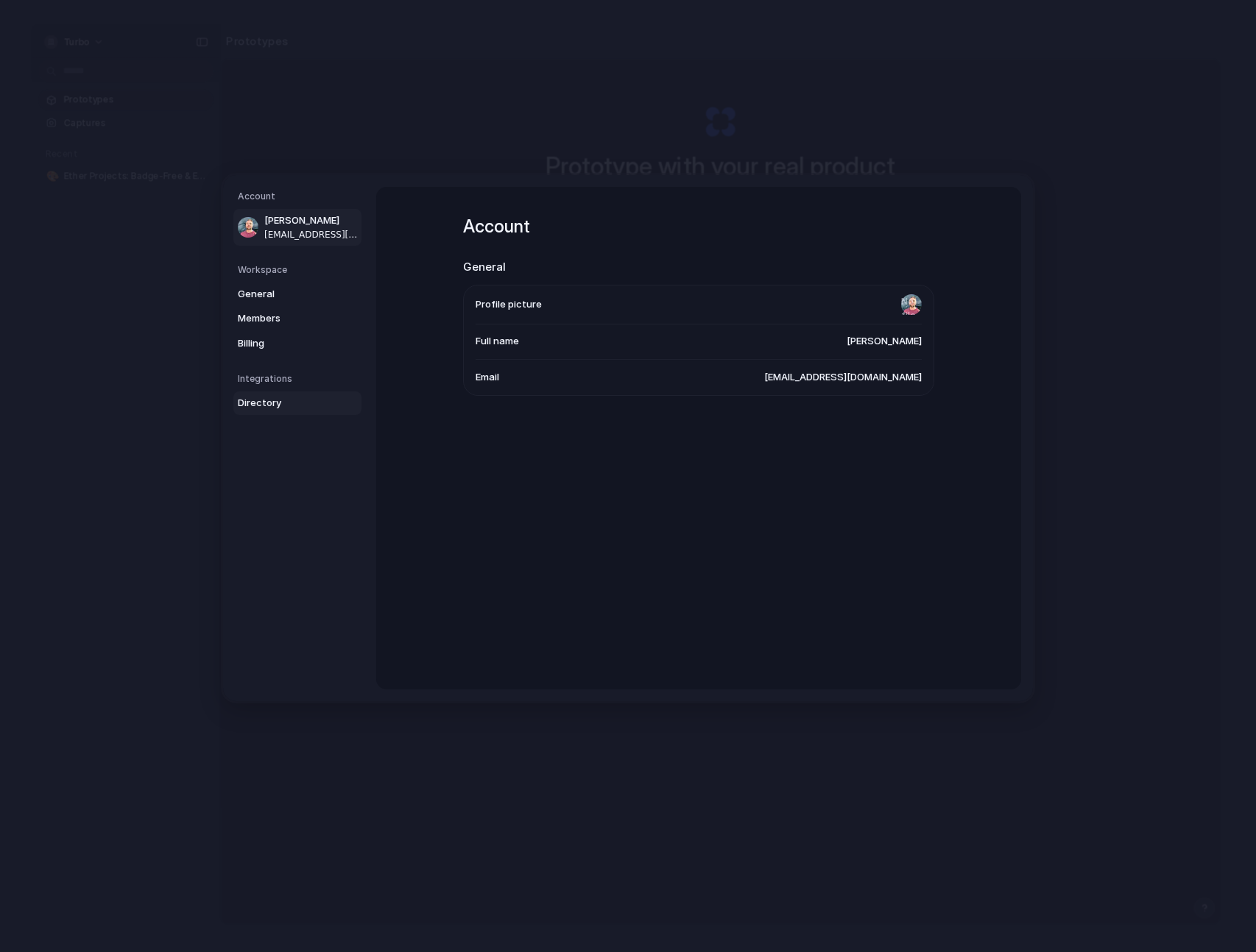
click at [266, 404] on span "Directory" at bounding box center [285, 403] width 95 height 15
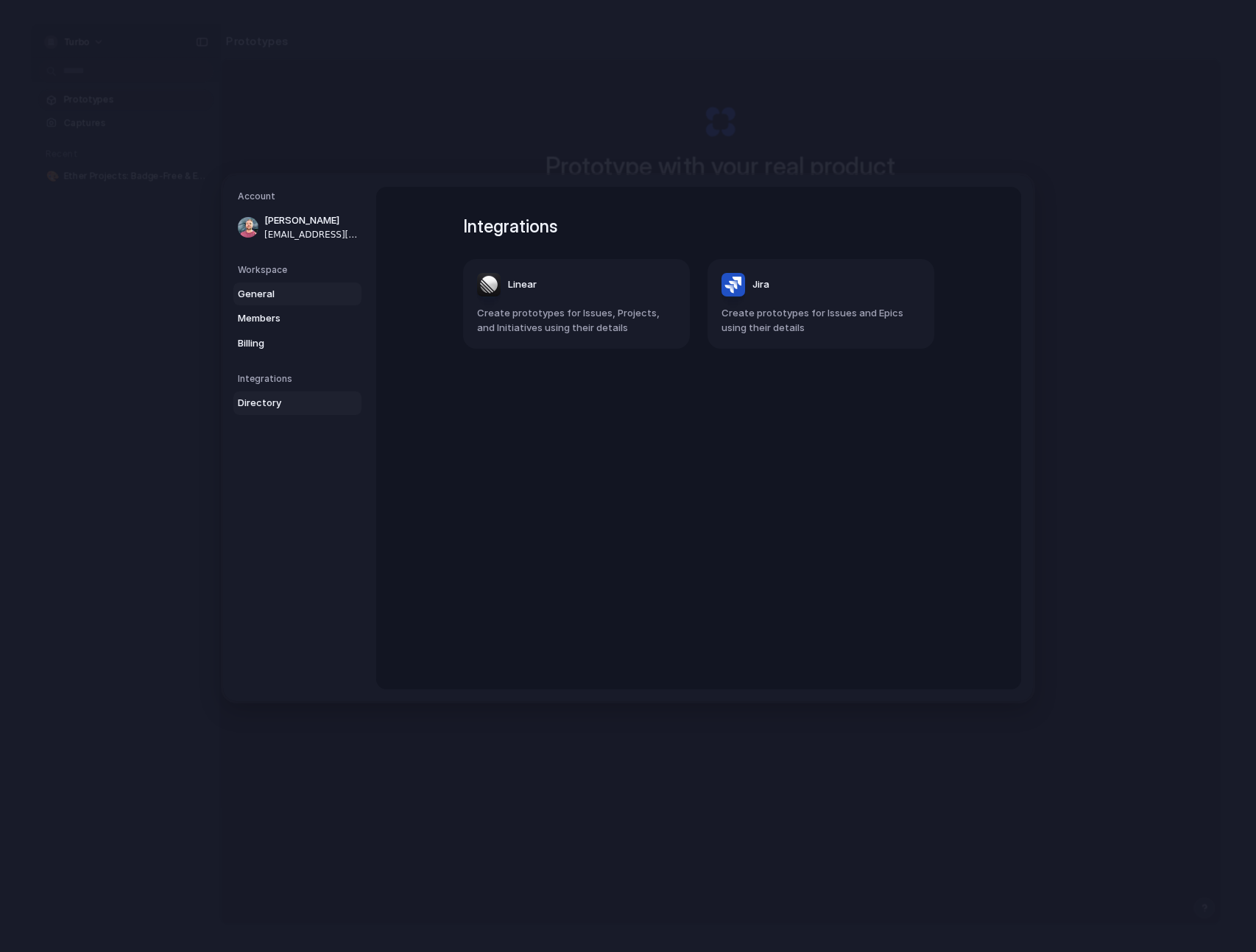
click at [259, 288] on span "General" at bounding box center [285, 293] width 95 height 15
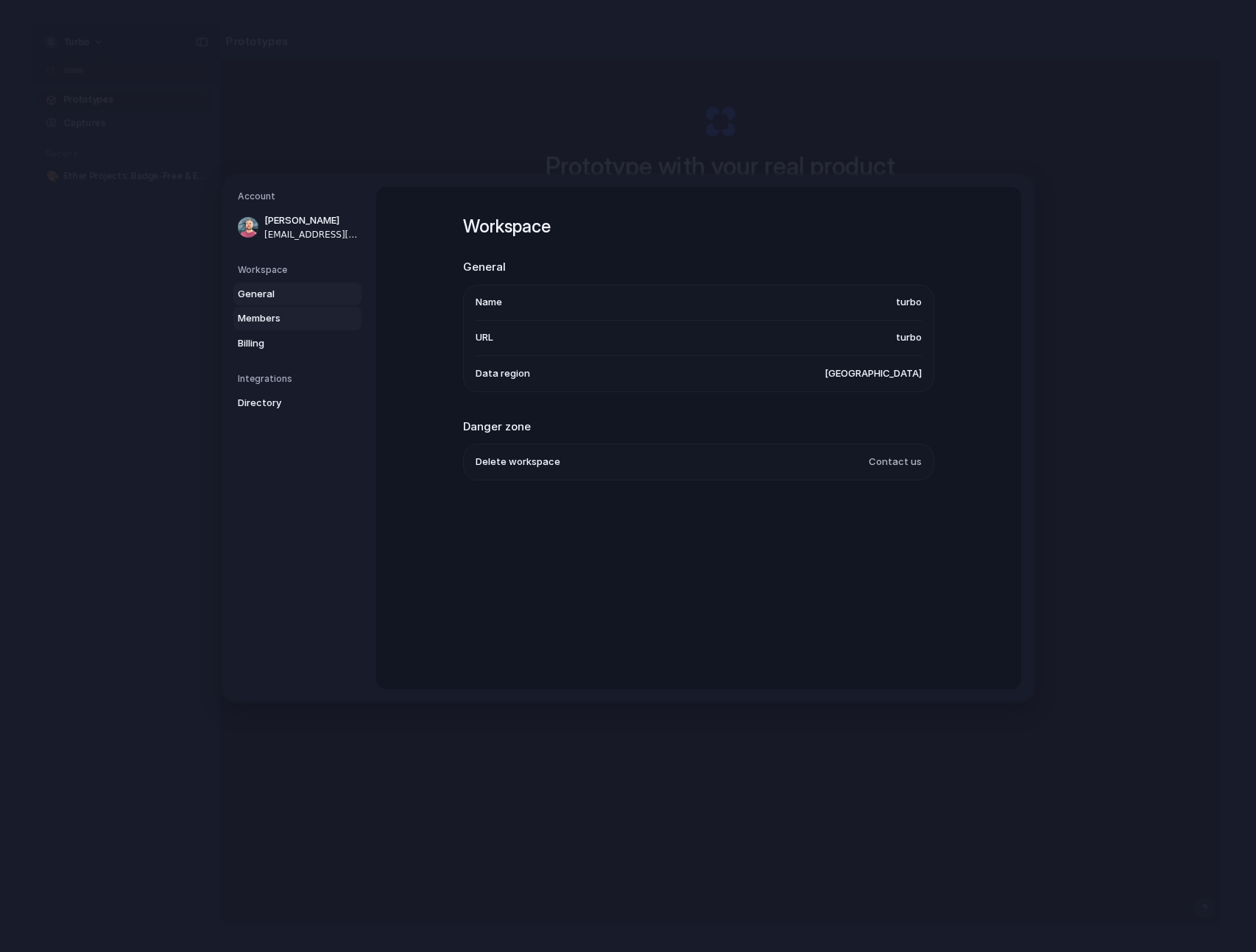
click at [262, 320] on span "Members" at bounding box center [285, 318] width 95 height 15
click at [262, 342] on span "Billing" at bounding box center [285, 343] width 95 height 15
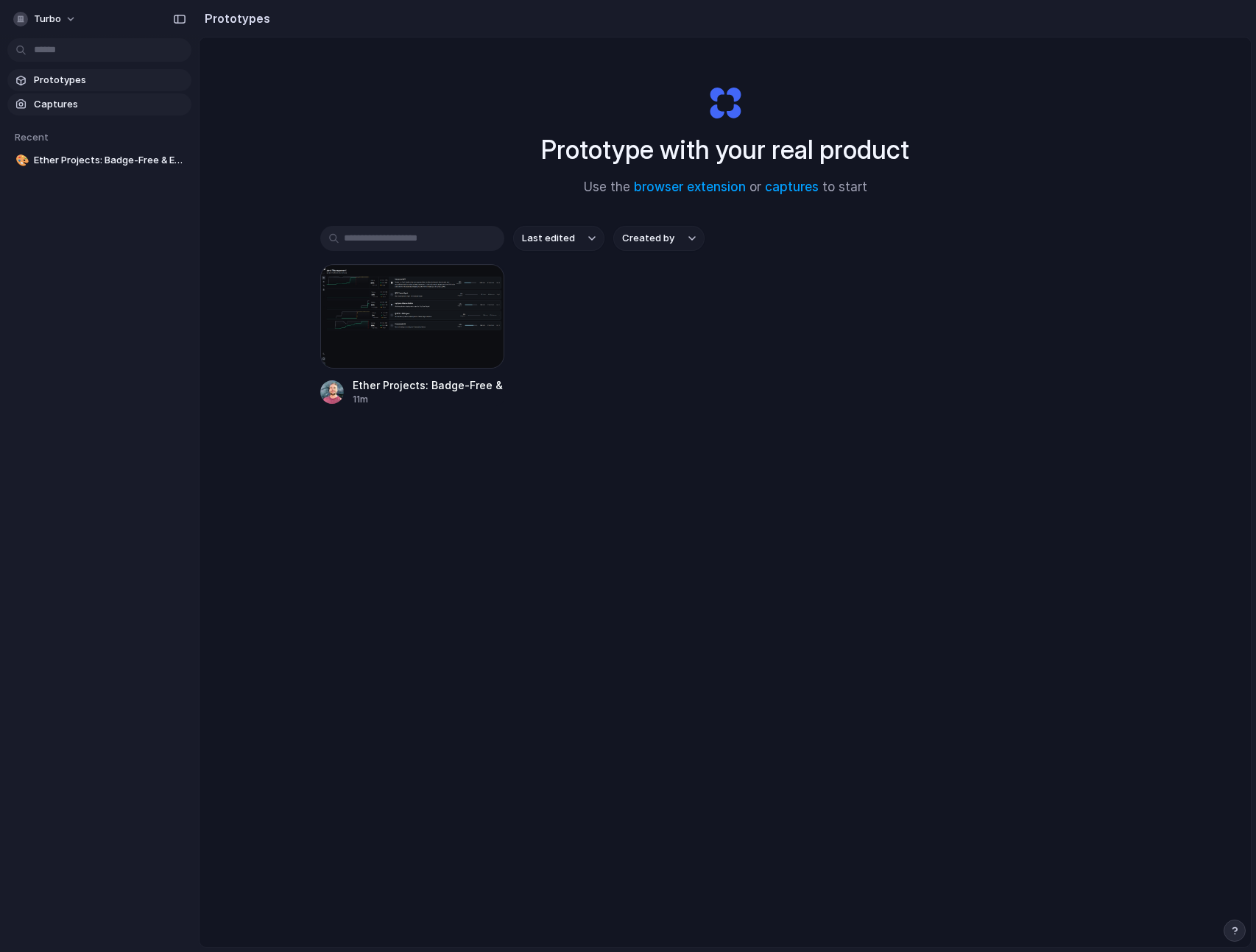
click at [111, 95] on link "Captures" at bounding box center [99, 105] width 184 height 22
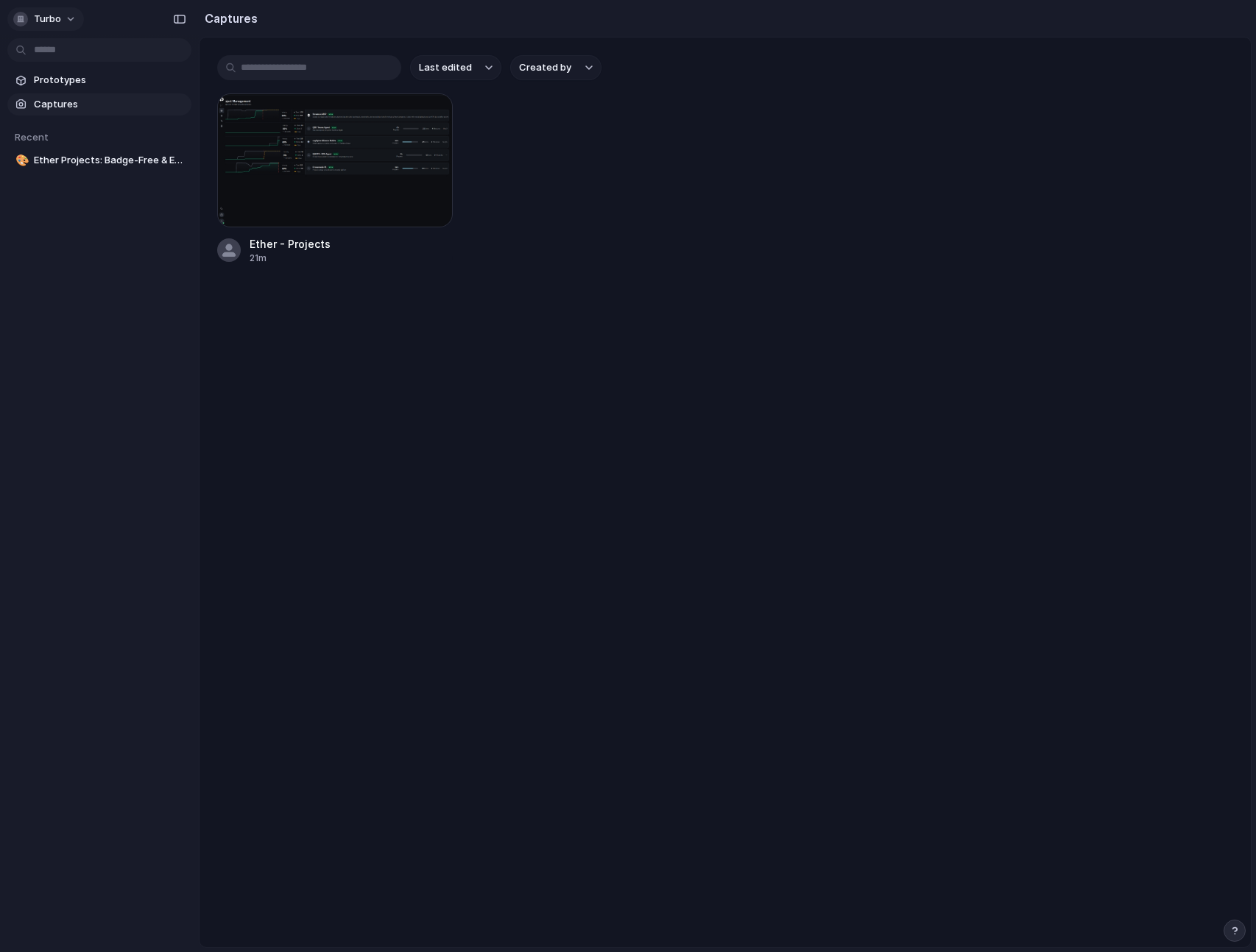
click at [69, 12] on button "turbo" at bounding box center [45, 19] width 76 height 24
click at [674, 177] on div "Settings Invite members Change theme Sign out" at bounding box center [628, 476] width 1256 height 952
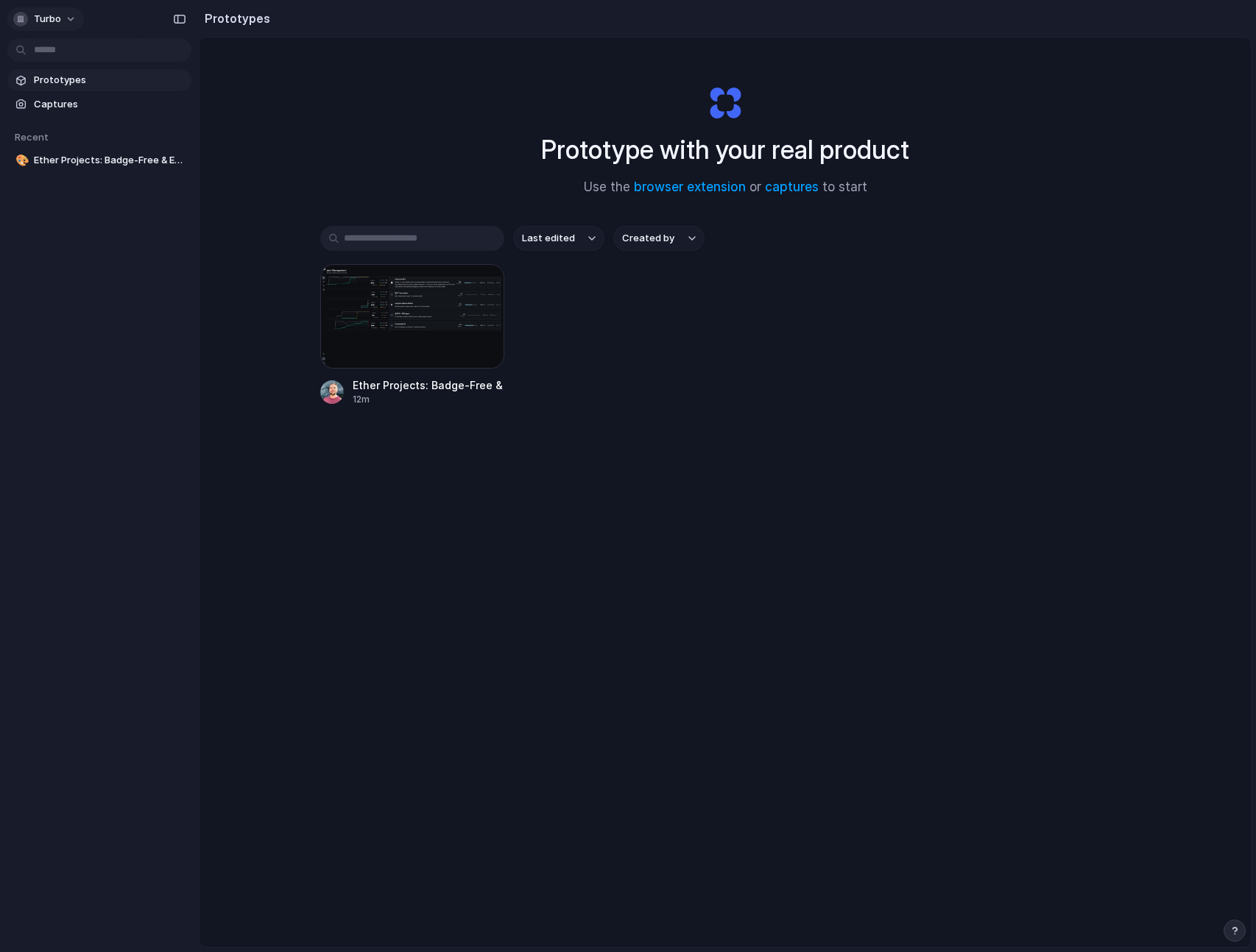
click at [64, 22] on button "turbo" at bounding box center [45, 19] width 76 height 24
click at [341, 84] on div "Settings Invite members Change theme Sign out" at bounding box center [628, 476] width 1256 height 952
click at [73, 23] on button "turbo" at bounding box center [45, 19] width 76 height 24
click at [73, 50] on li "Settings" at bounding box center [71, 52] width 122 height 24
click at [175, 14] on div "button" at bounding box center [179, 19] width 13 height 10
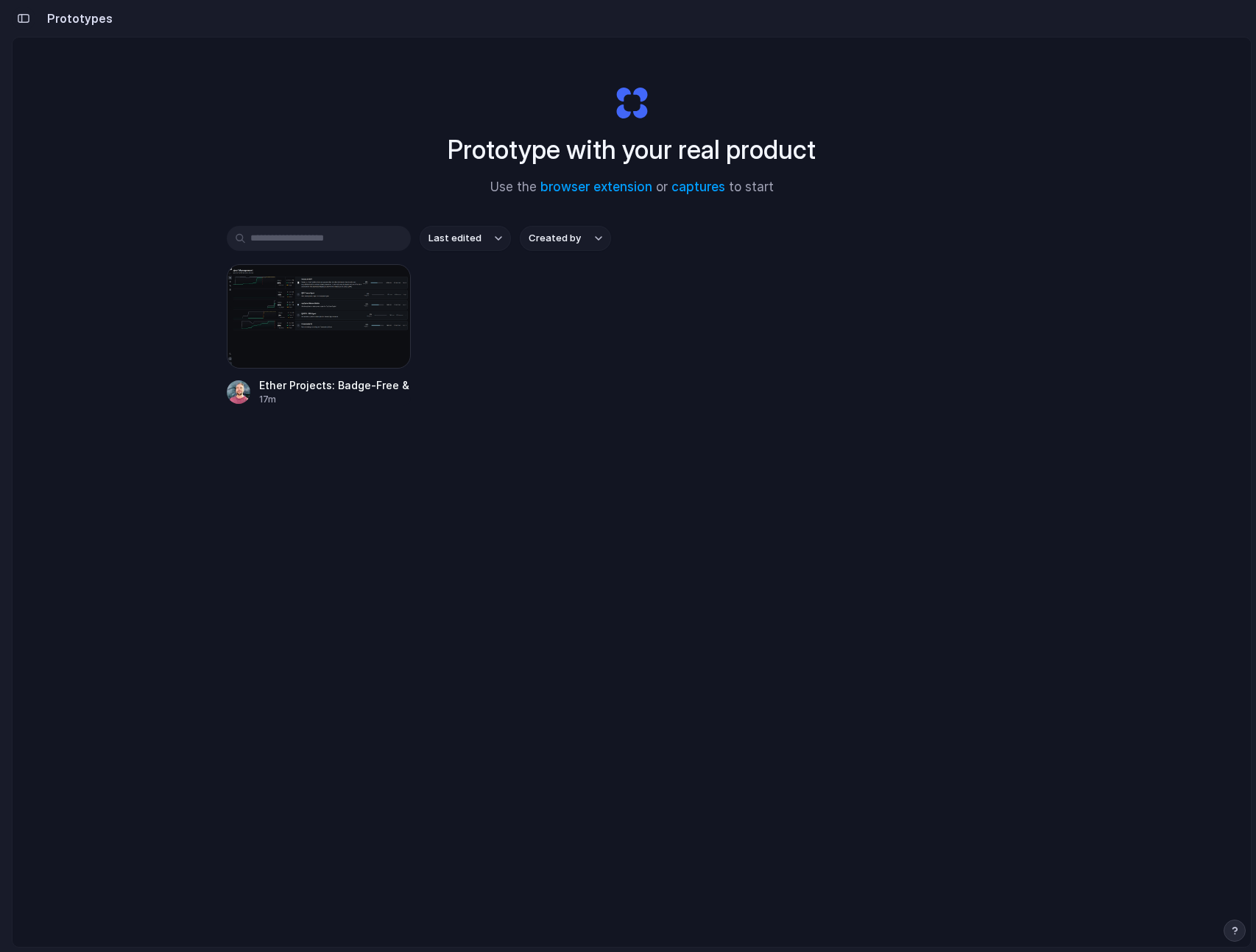
click at [21, 18] on div "button" at bounding box center [23, 18] width 13 height 10
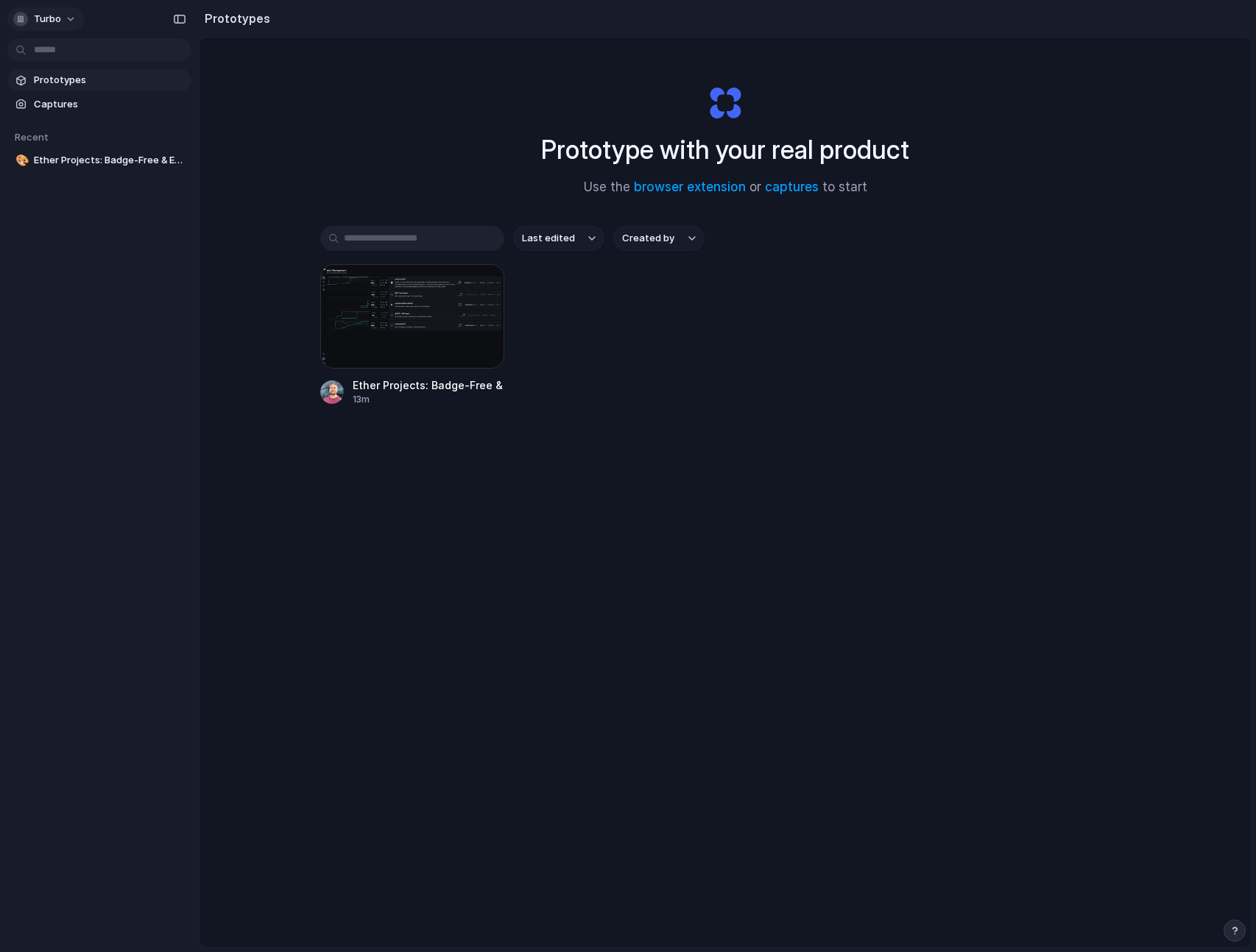
click at [40, 20] on span "turbo" at bounding box center [47, 19] width 28 height 15
click at [58, 125] on span "Sign out" at bounding box center [53, 123] width 39 height 15
